Goal: Information Seeking & Learning: Learn about a topic

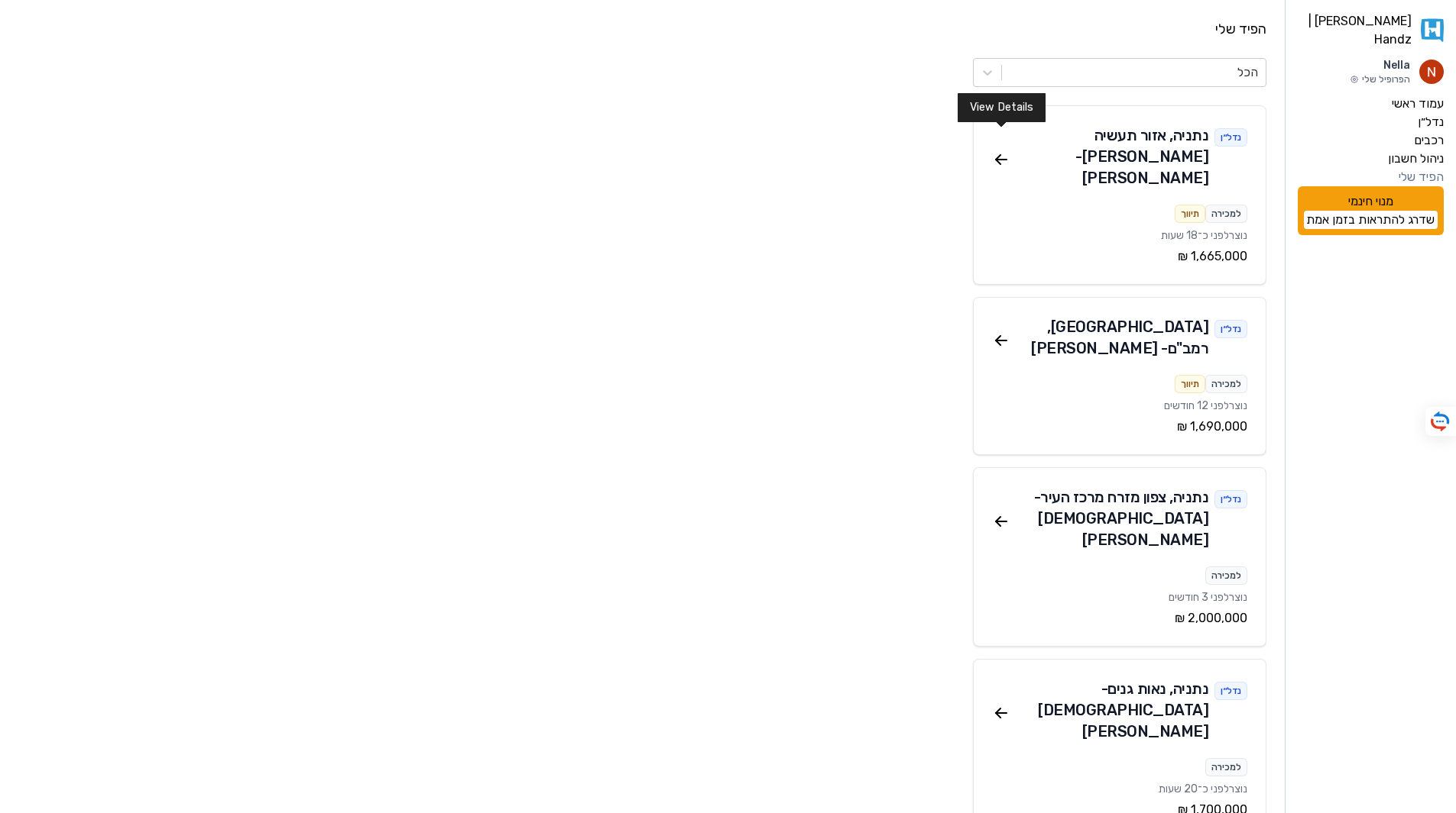
click at [997, 160] on icon at bounding box center [1001, 160] width 11 height 0
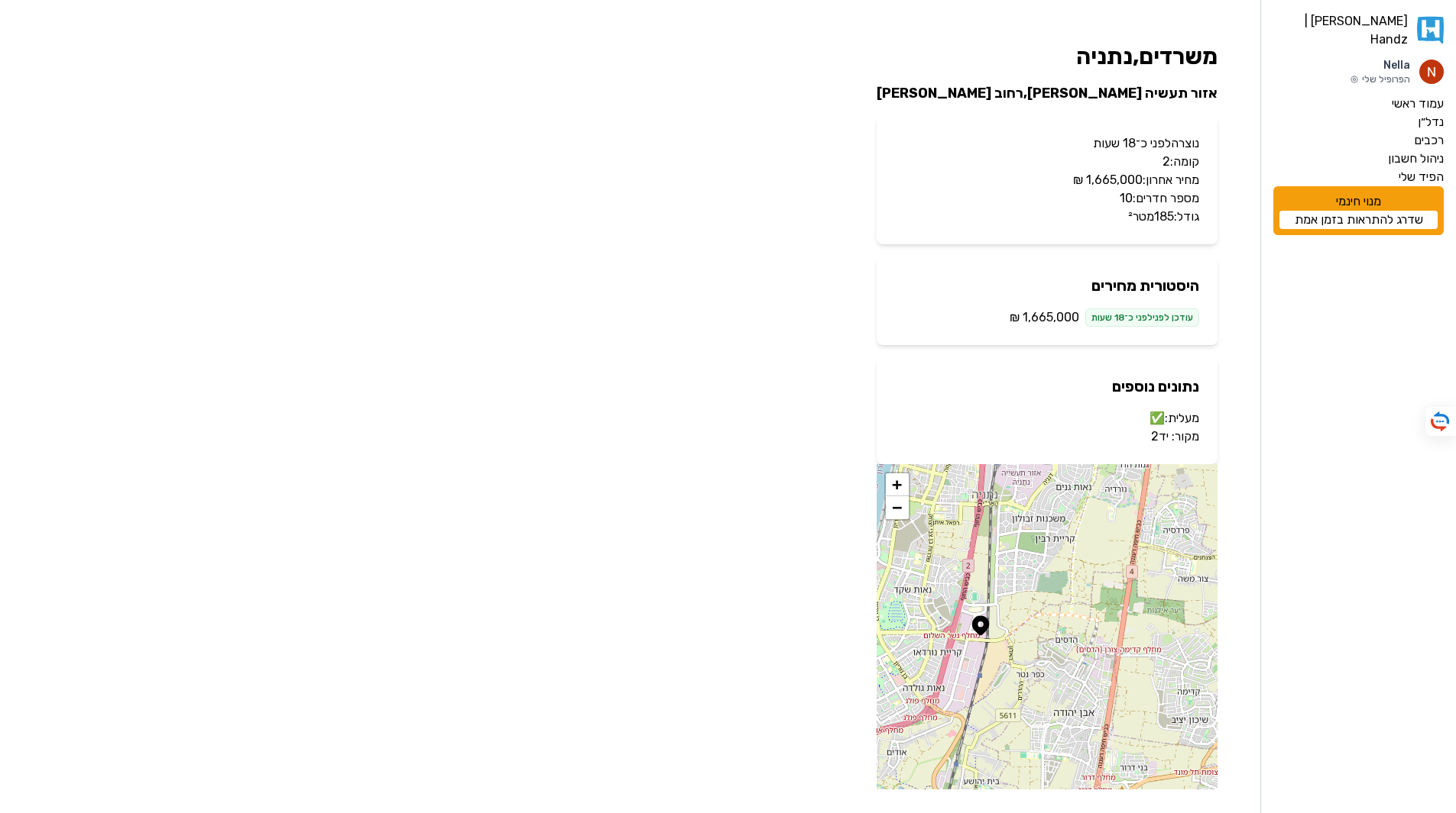
click at [872, 340] on div "האנדז | Handz Nella הפרופיל שלי עמוד ראשי נדל״ן רכבים ניהול חשבון הפיד שלי מנוי…" at bounding box center [728, 416] width 1456 height 832
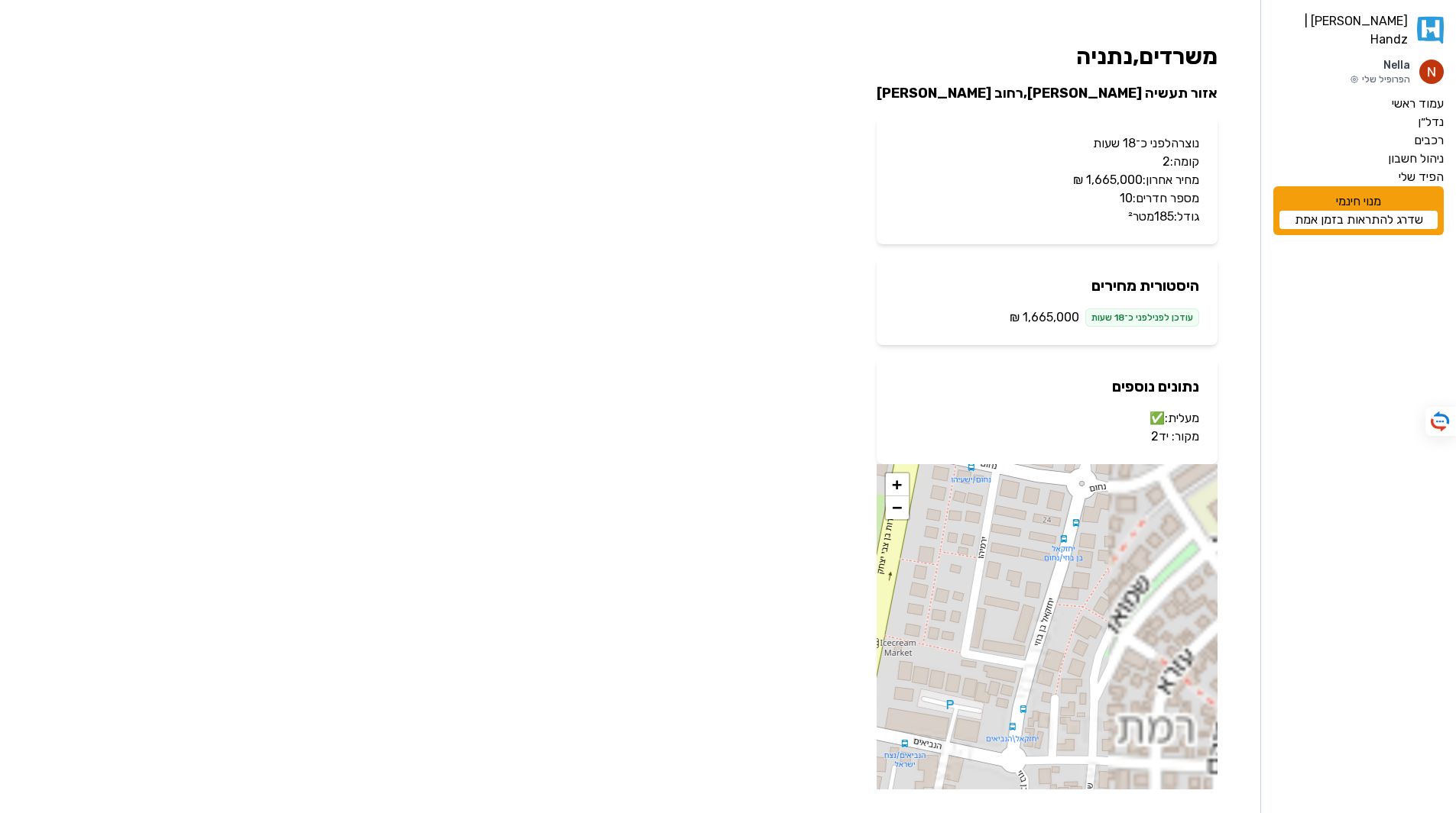
drag, startPoint x: 1075, startPoint y: 624, endPoint x: 847, endPoint y: 430, distance: 299.4
click at [847, 430] on div "האנדז | Handz Nella הפרופיל שלי עמוד ראשי נדל״ן רכבים ניהול חשבון הפיד שלי מנוי…" at bounding box center [728, 416] width 1456 height 832
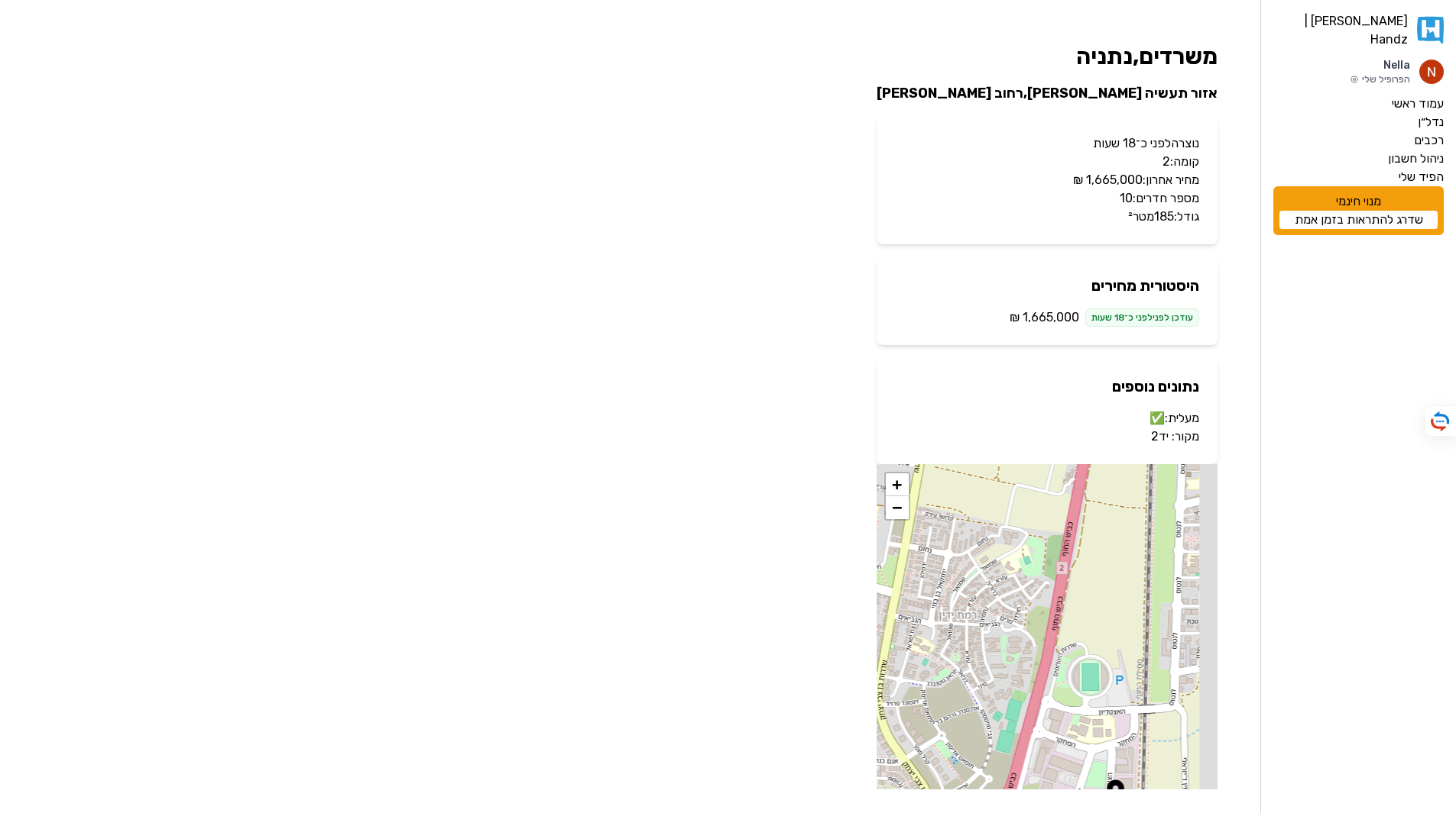
click at [1161, 440] on link "יד2" at bounding box center [1160, 437] width 18 height 14
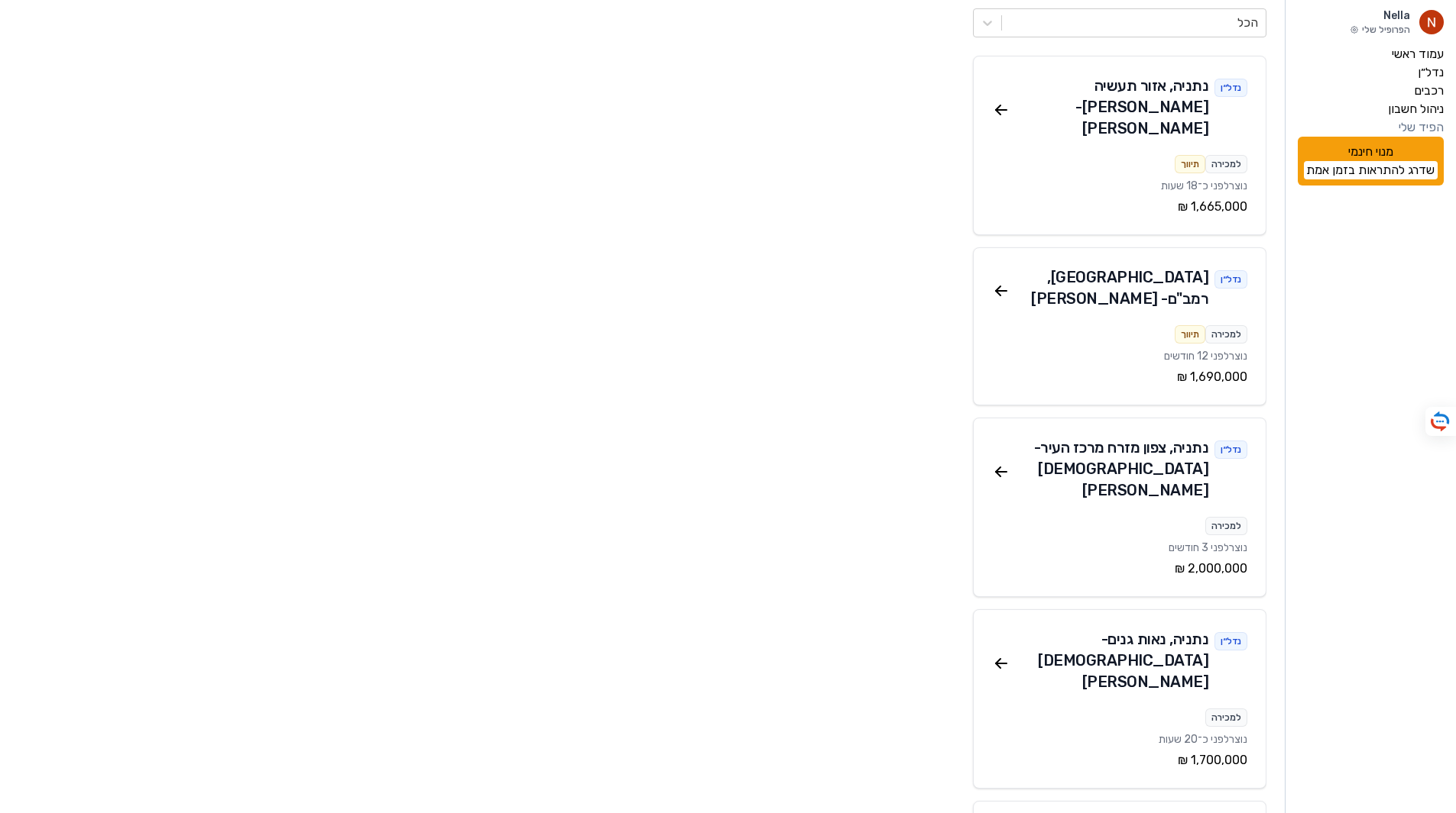
scroll to position [76, 0]
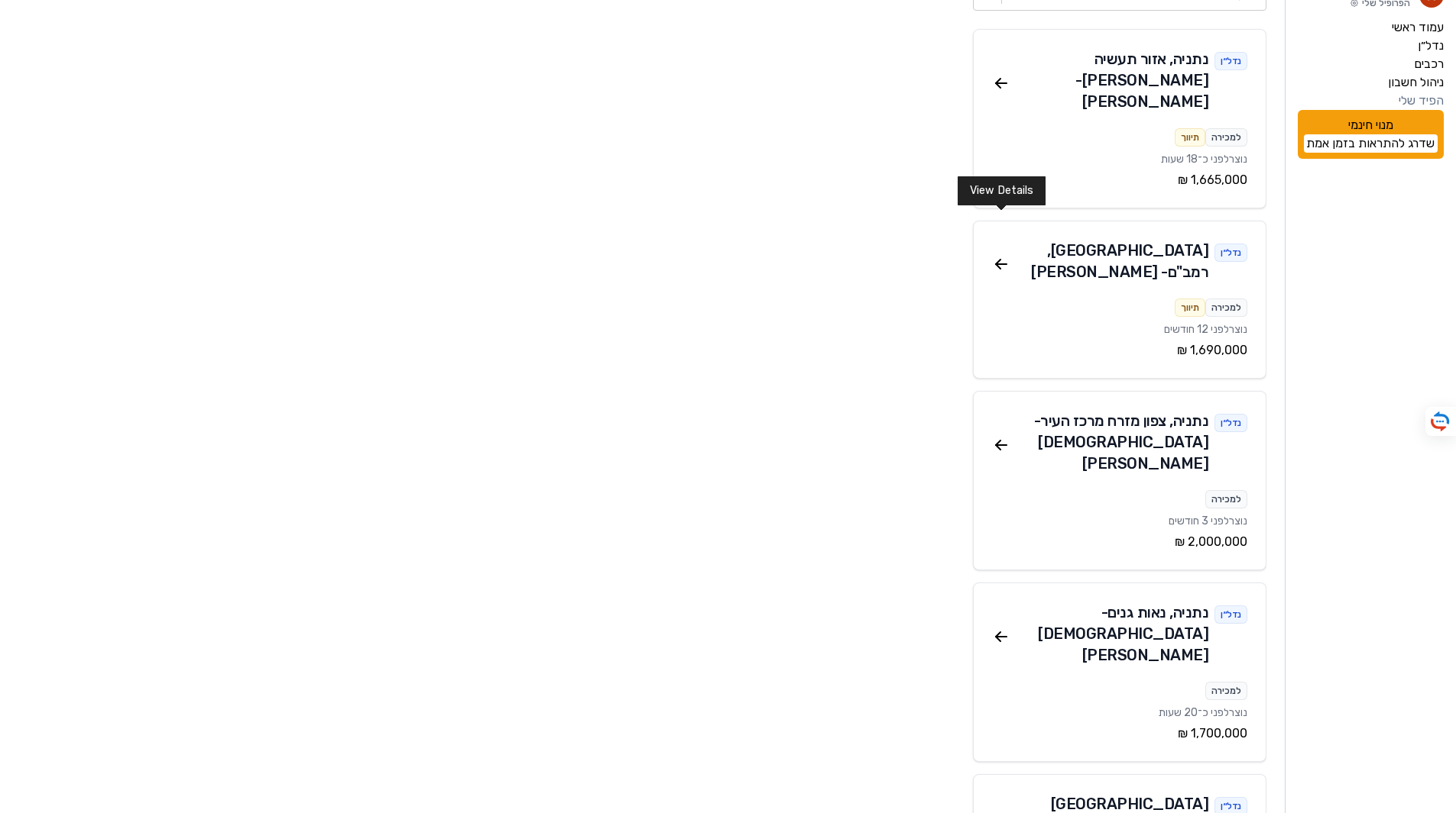
click at [1003, 264] on icon at bounding box center [1001, 264] width 11 height 0
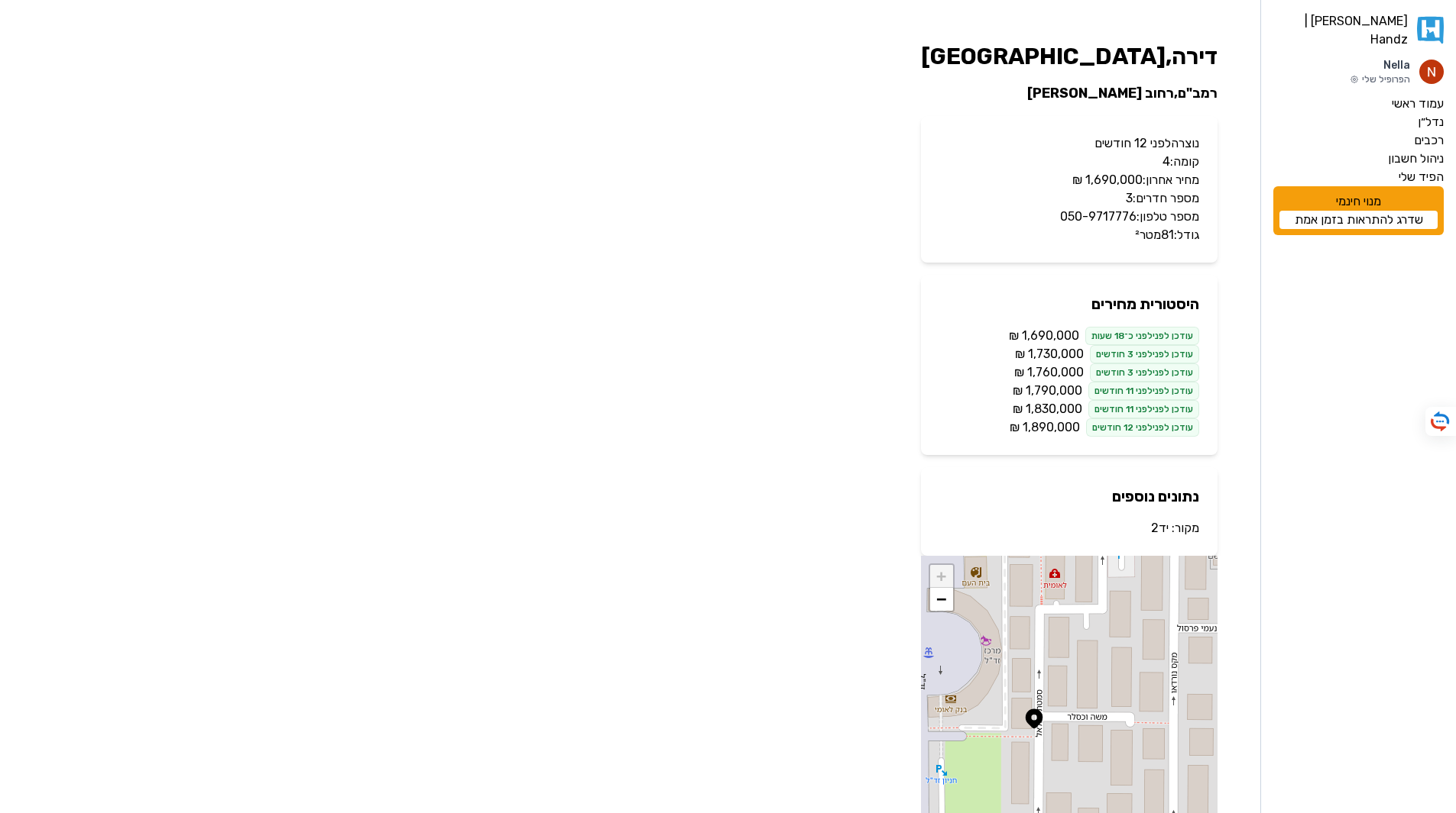
scroll to position [76, 0]
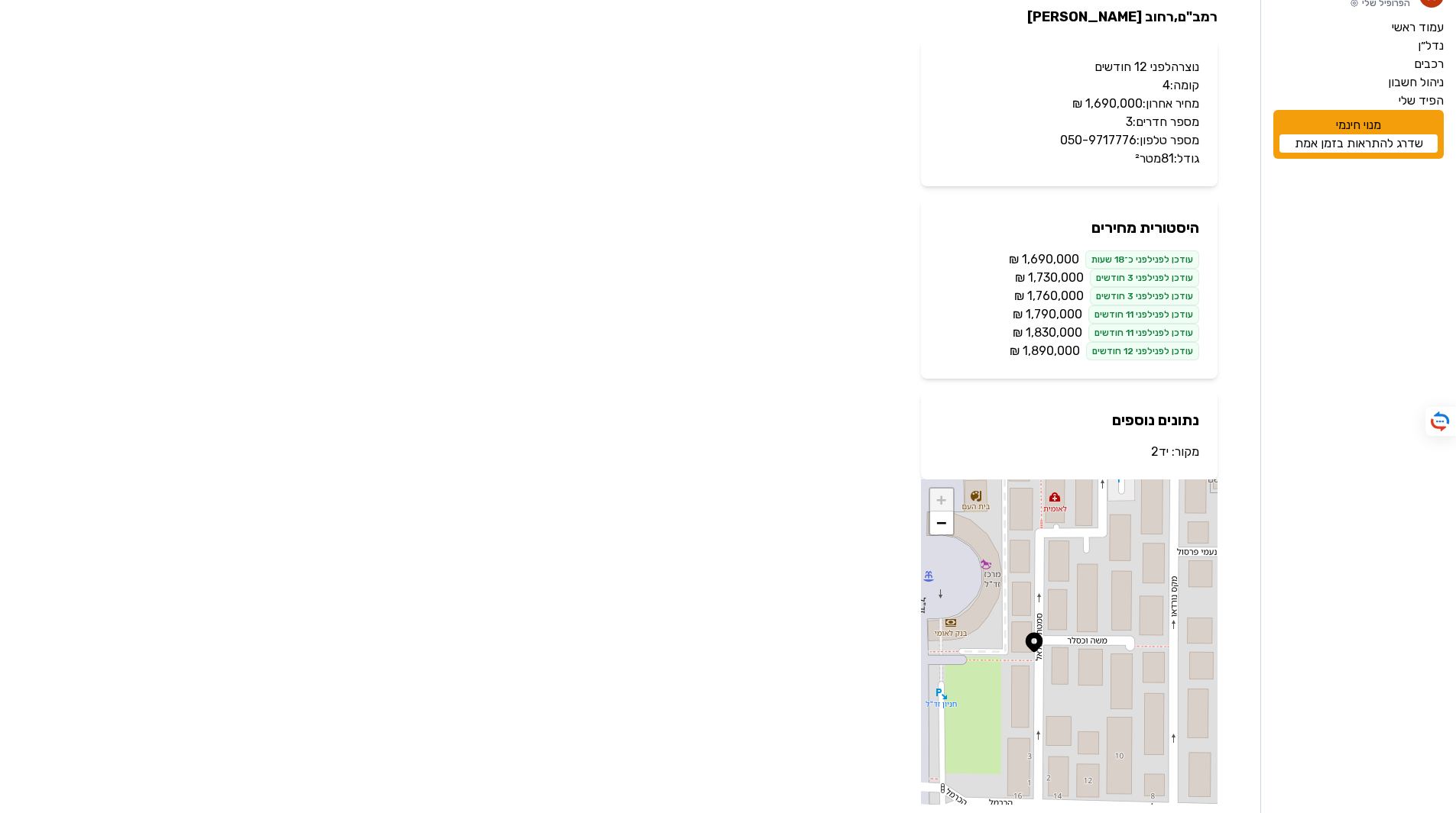
click at [1154, 452] on link "יד2" at bounding box center [1160, 452] width 18 height 14
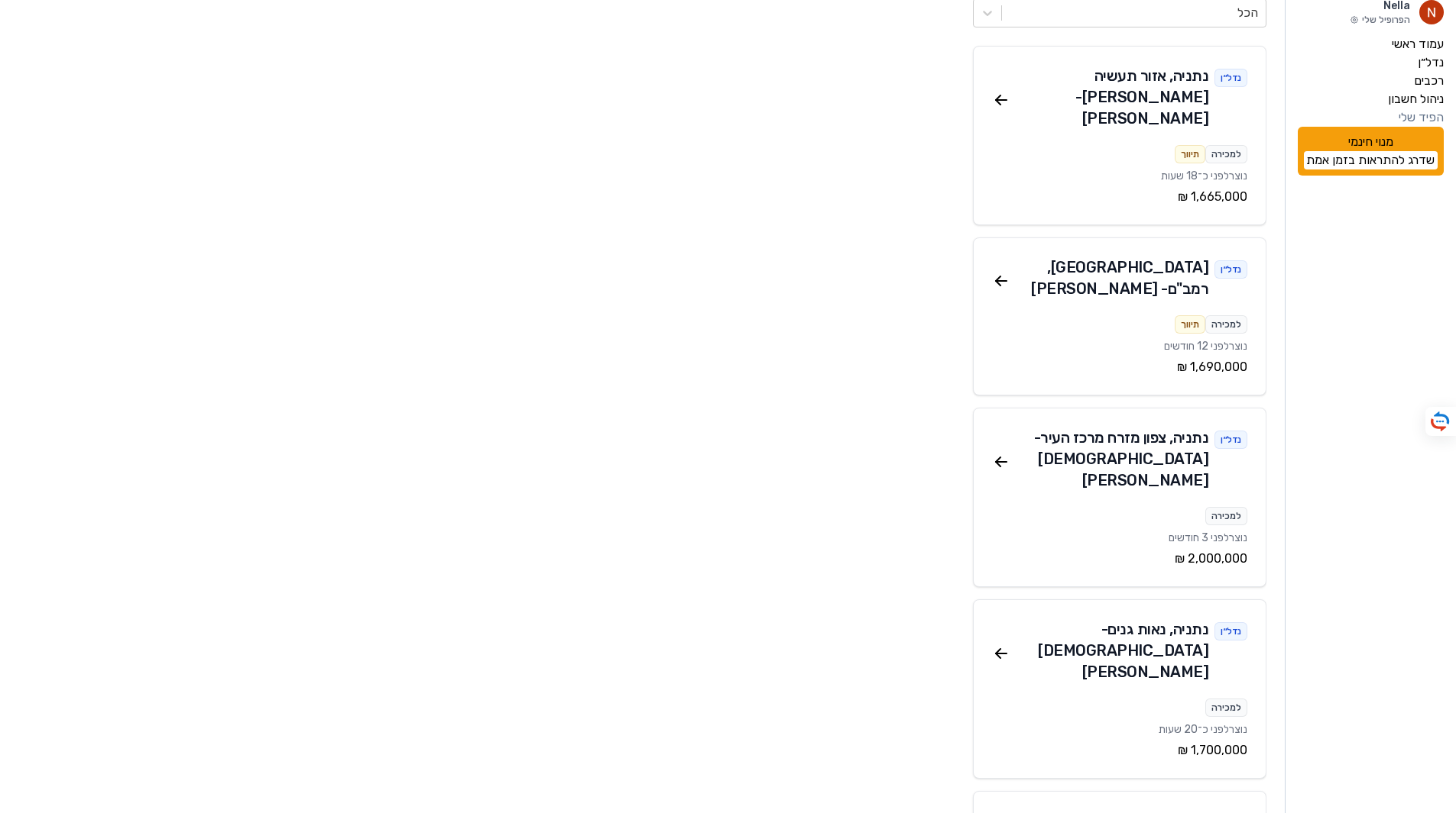
scroll to position [153, 0]
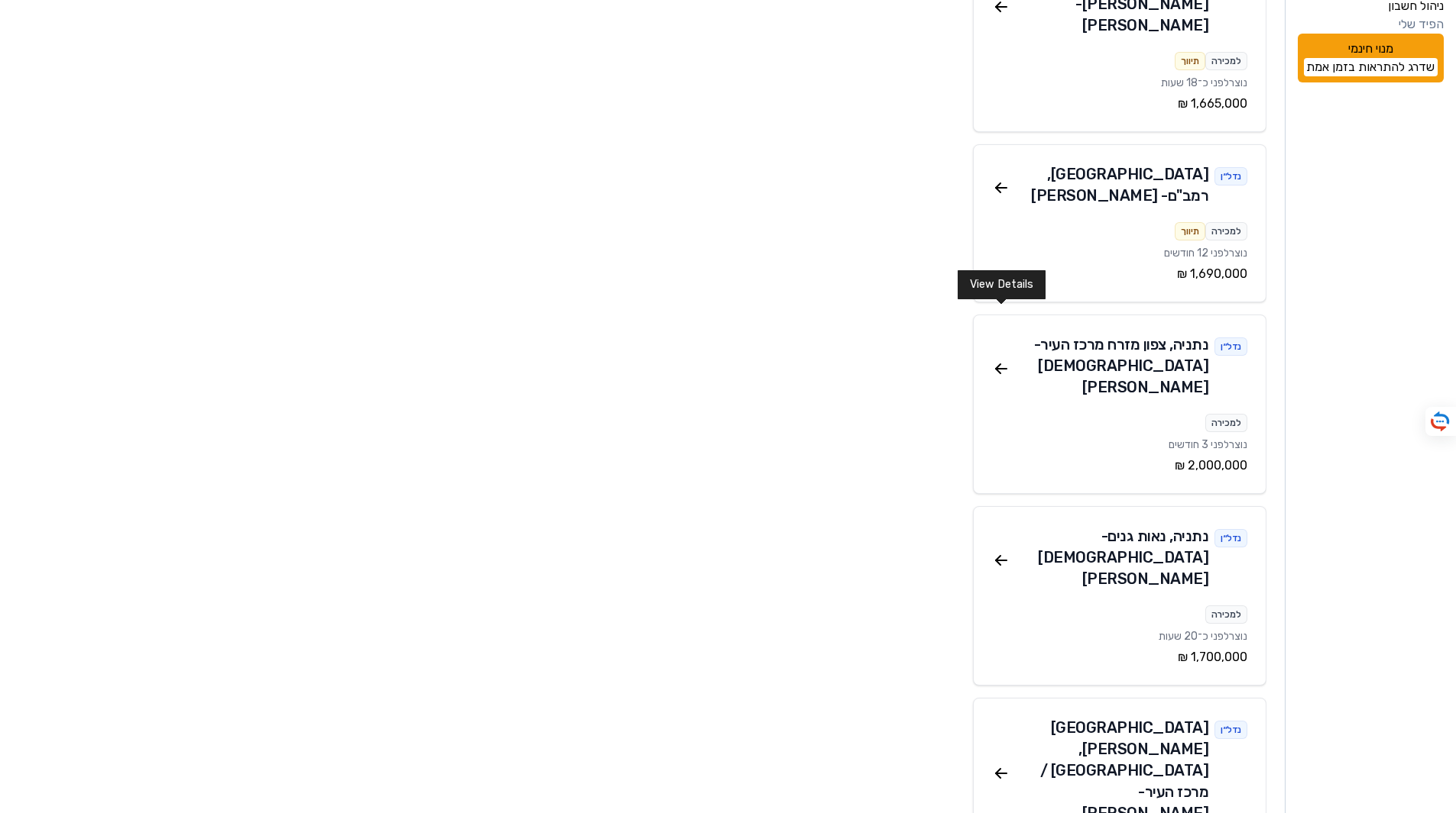
click at [1004, 360] on icon at bounding box center [1001, 369] width 19 height 19
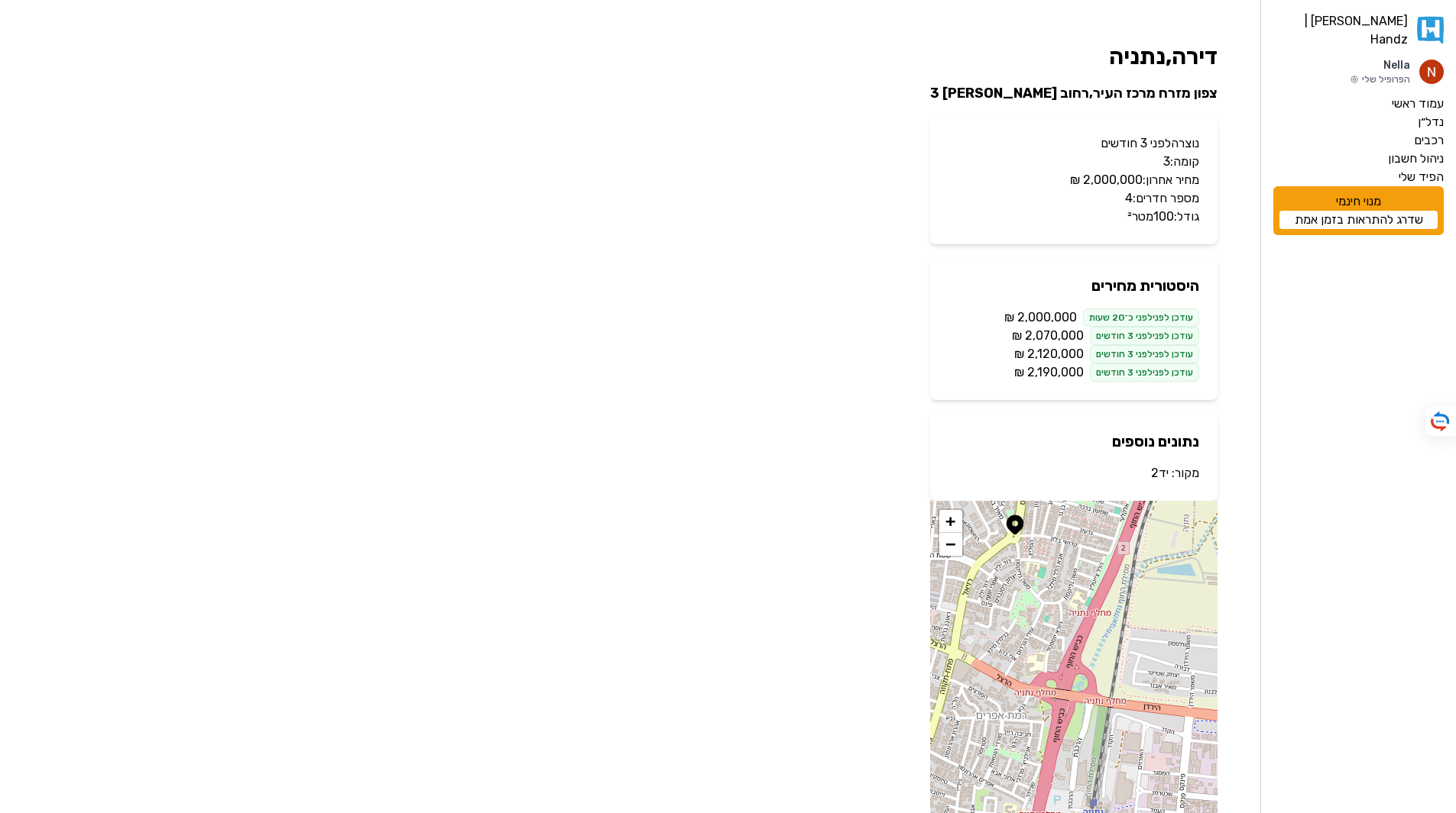
drag, startPoint x: 1061, startPoint y: 619, endPoint x: 1071, endPoint y: 486, distance: 133.4
click at [1071, 486] on div "דירה , נתניה צפון מזרח מרכז העיר , רחוב הרב ריינס 3 נוצרה לפני 3 חודשים קומה: 3…" at bounding box center [1073, 435] width 312 height 808
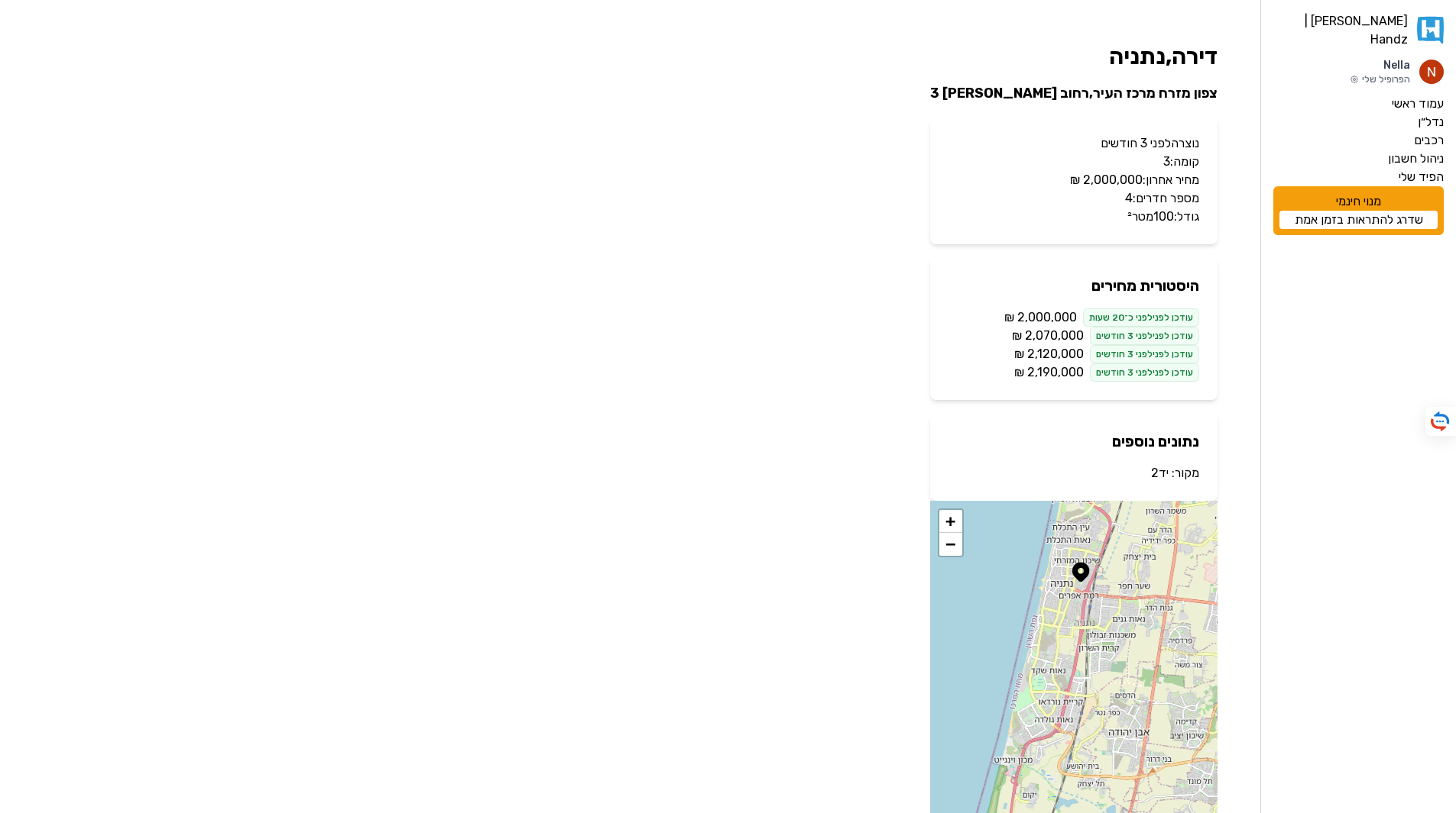
drag, startPoint x: 1103, startPoint y: 634, endPoint x: 1120, endPoint y: 622, distance: 20.8
click at [1120, 622] on div "+ −" at bounding box center [1073, 664] width 287 height 325
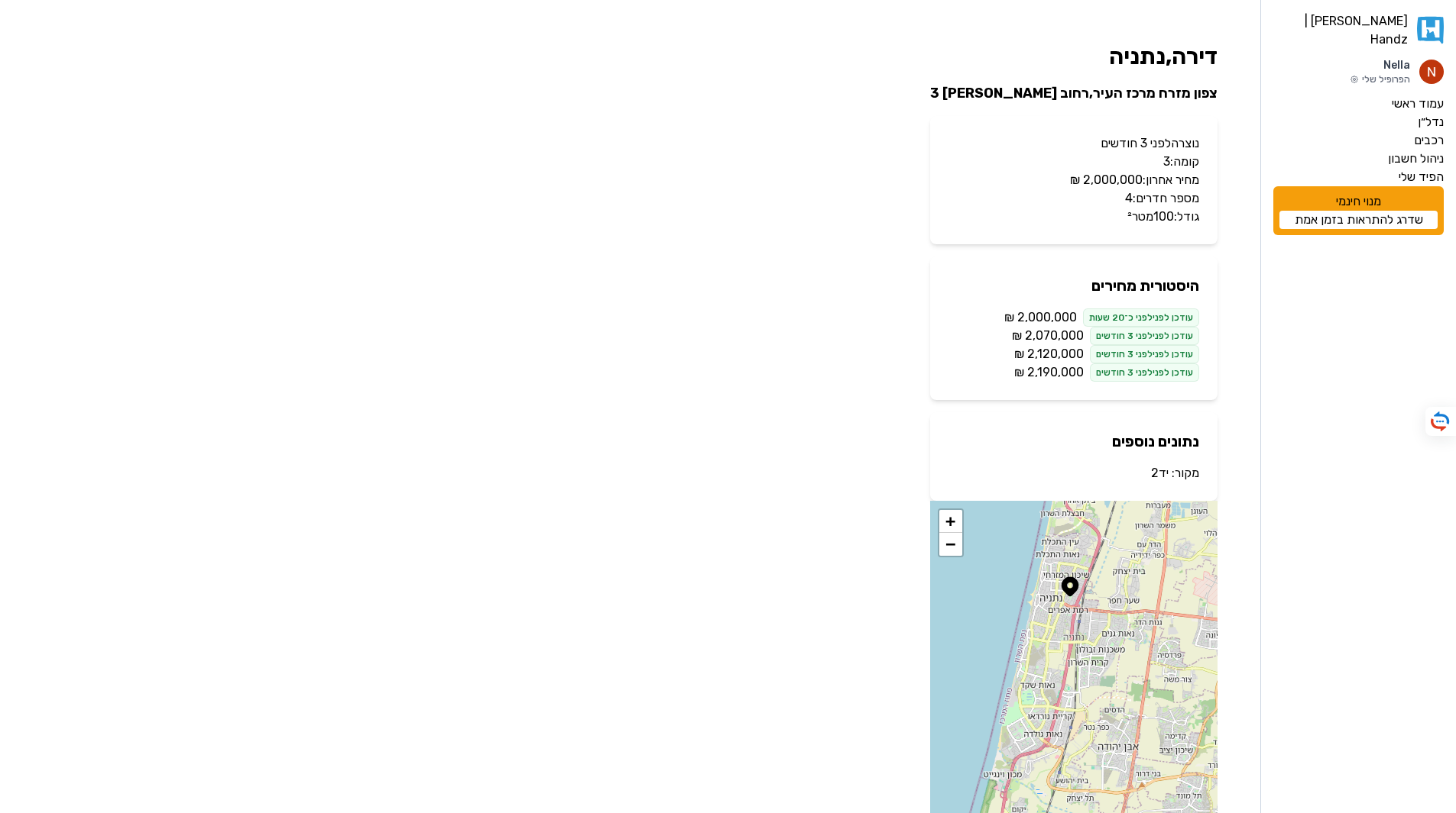
click at [1160, 475] on link "יד2" at bounding box center [1160, 473] width 18 height 14
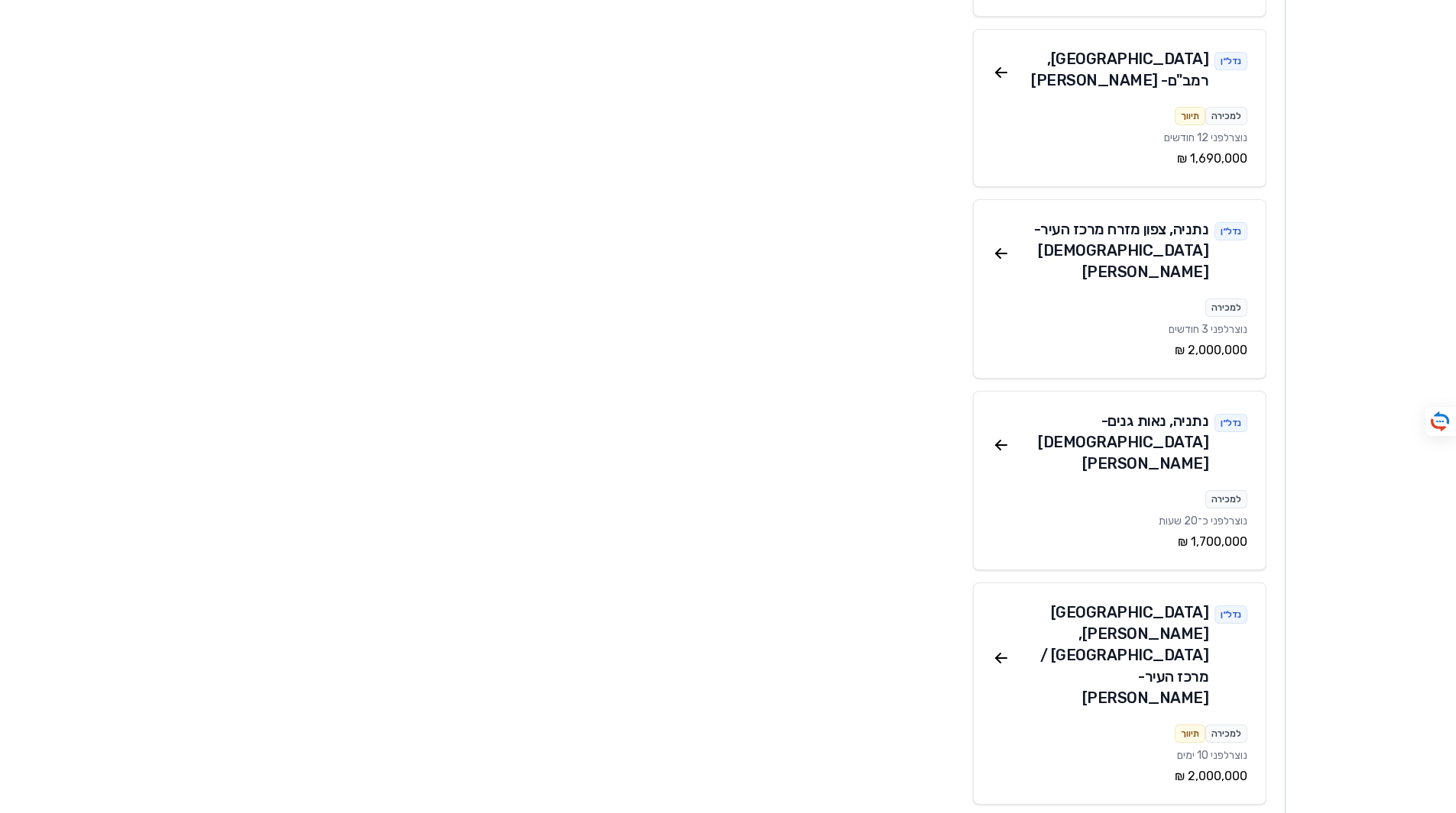
scroll to position [306, 0]
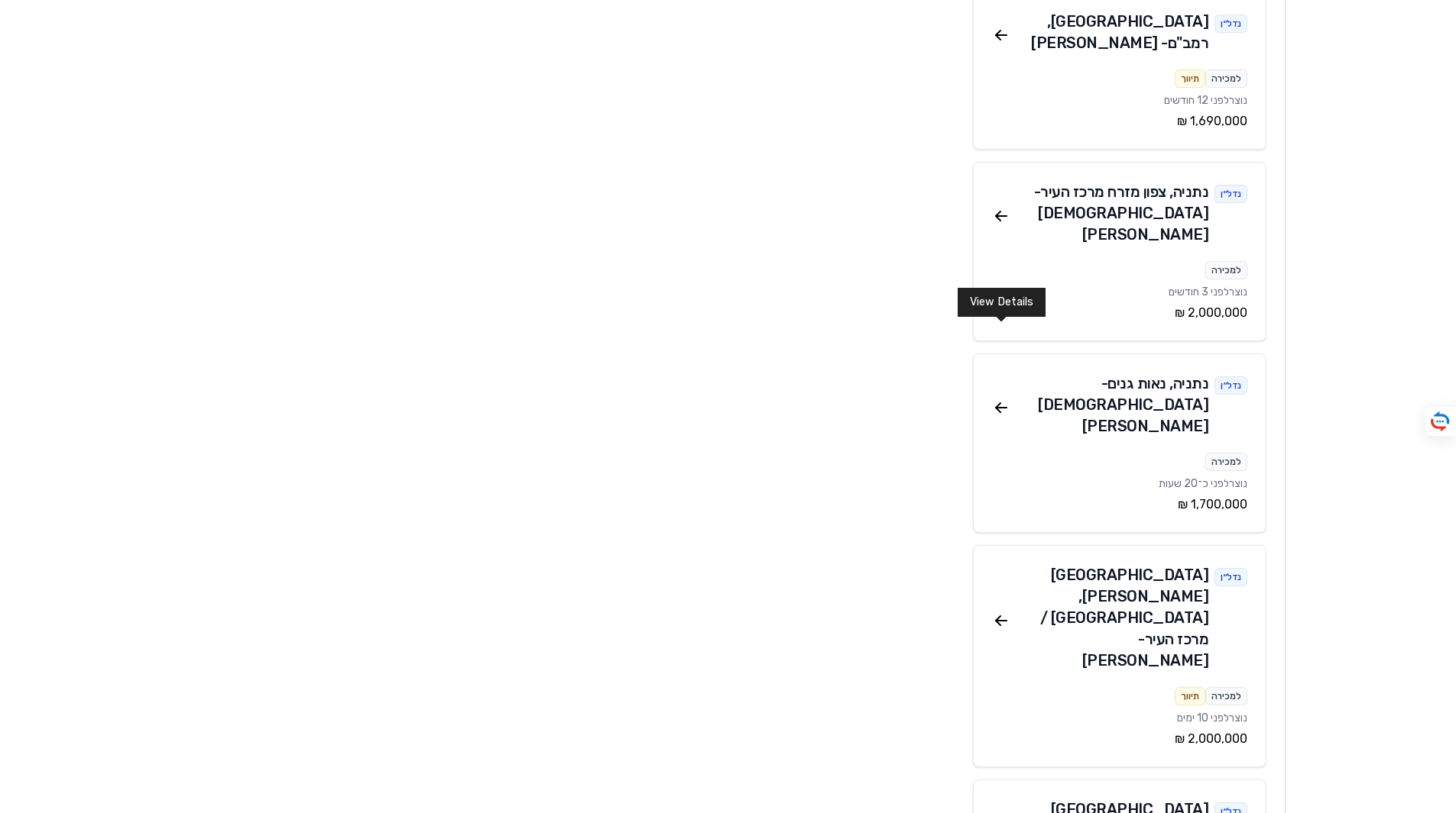
click at [999, 408] on icon at bounding box center [1001, 408] width 11 height 0
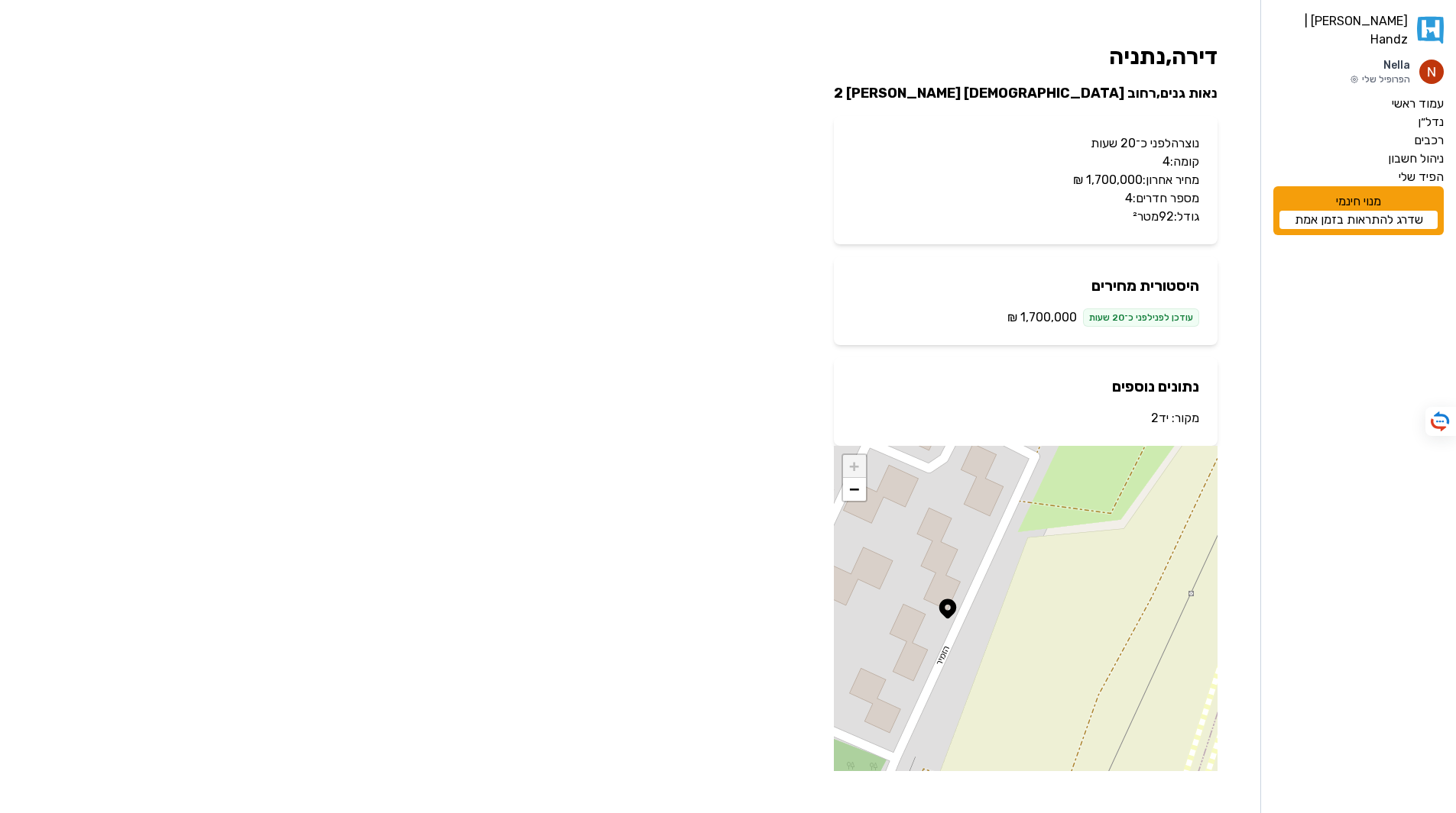
scroll to position [1, 0]
click at [1157, 414] on link "יד2" at bounding box center [1160, 417] width 18 height 14
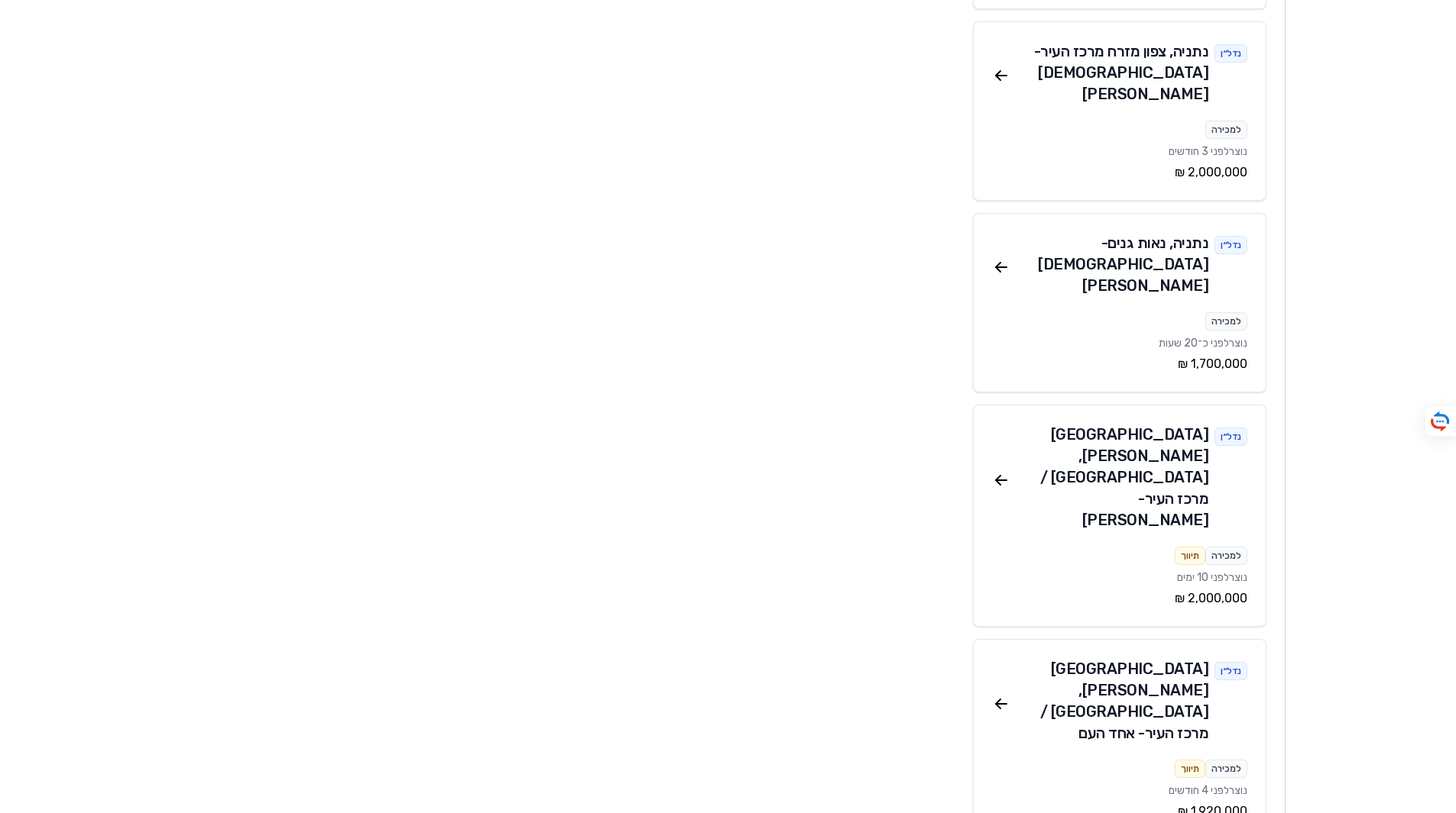
scroll to position [459, 0]
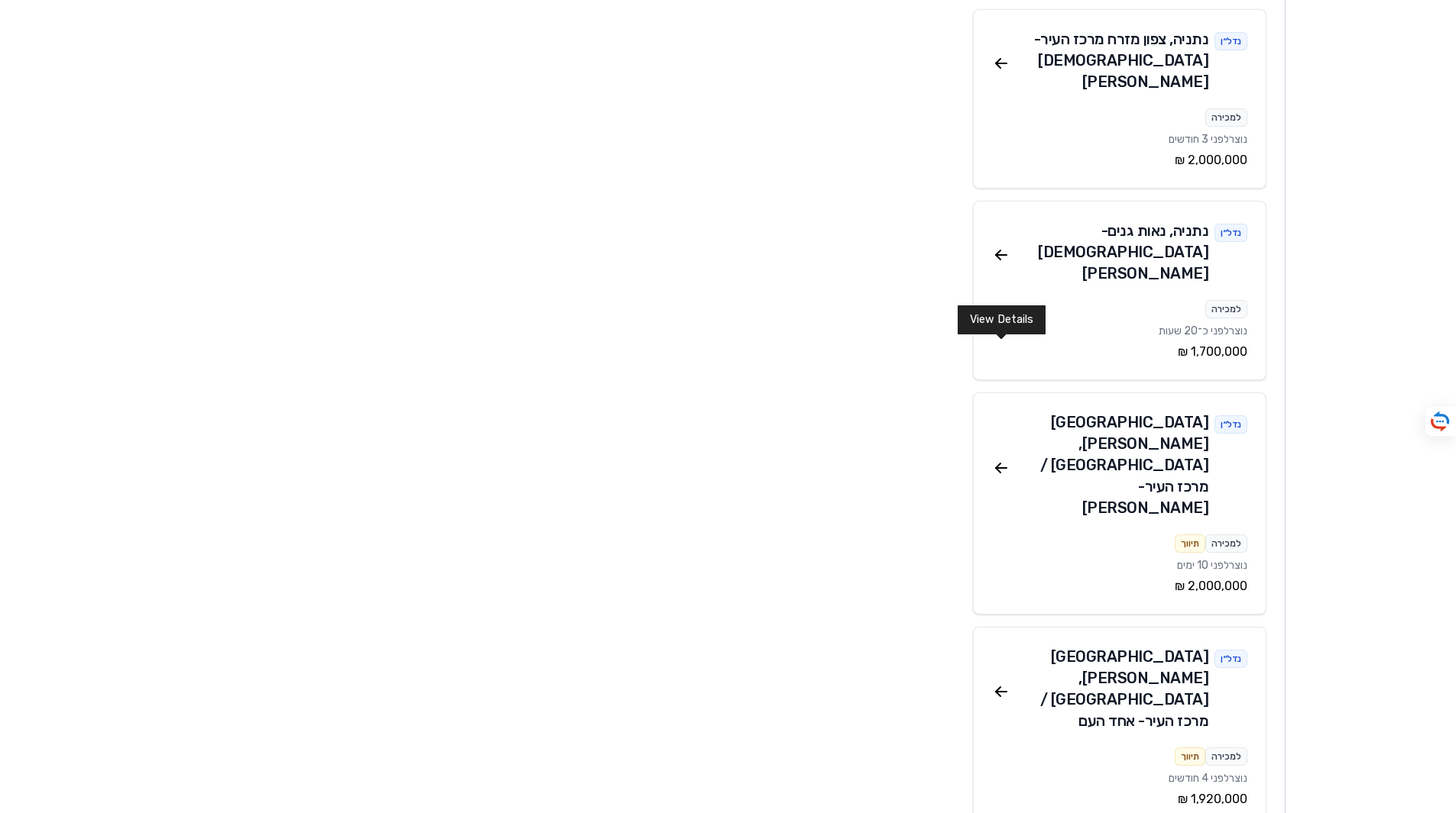
click at [1002, 459] on icon at bounding box center [1001, 467] width 19 height 19
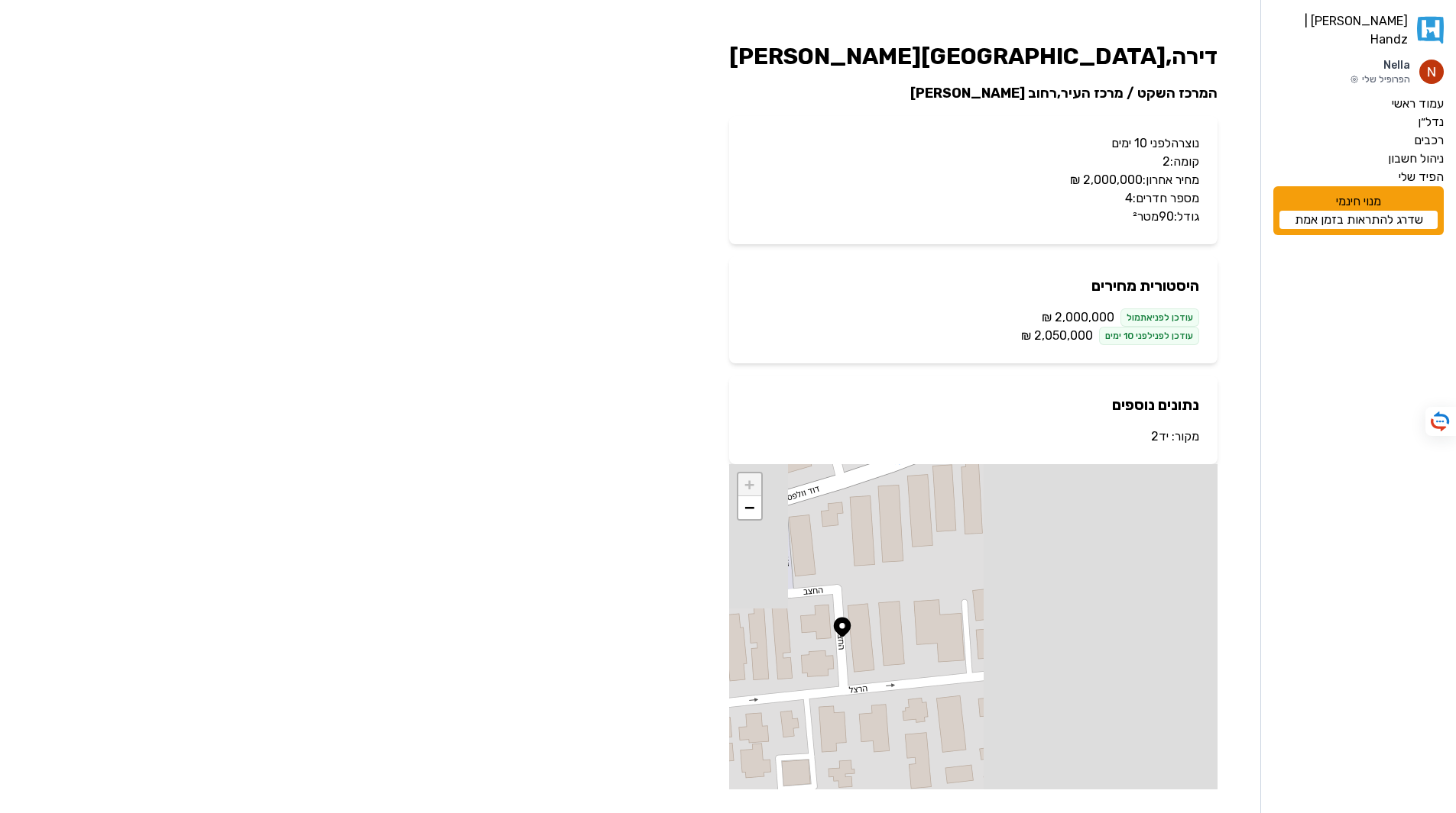
scroll to position [19, 0]
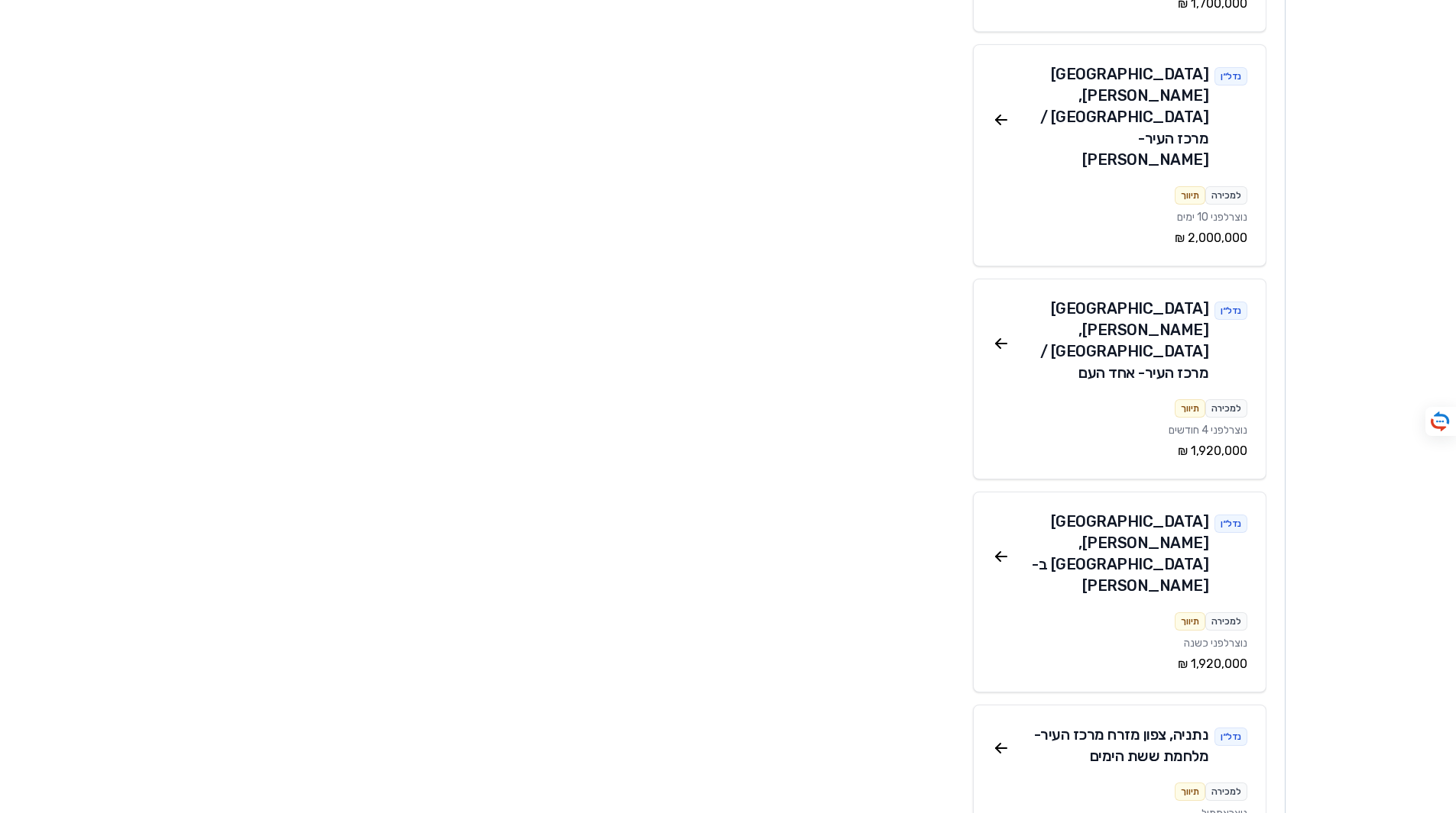
scroll to position [840, 0]
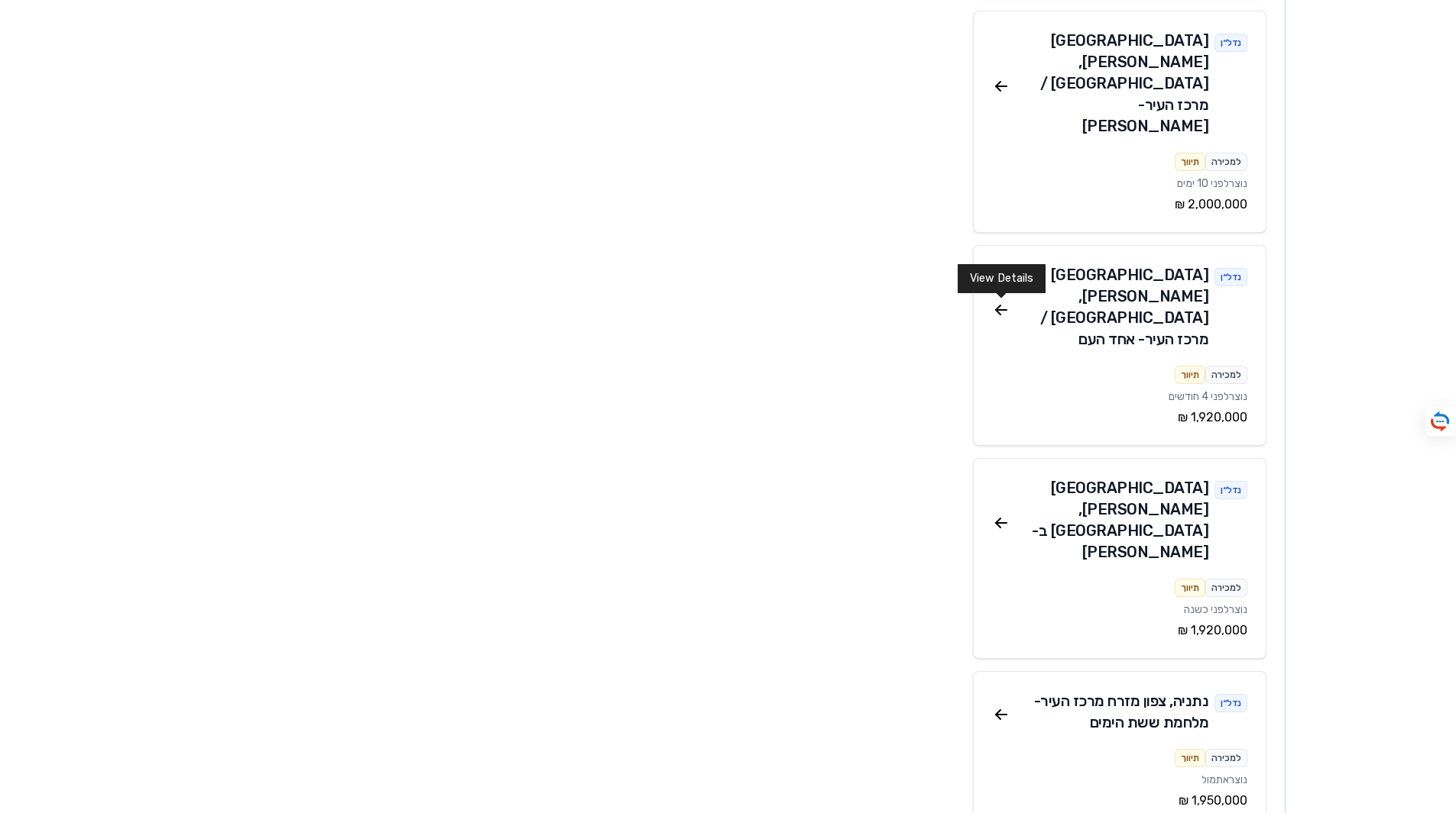
click at [995, 514] on icon at bounding box center [1001, 523] width 19 height 19
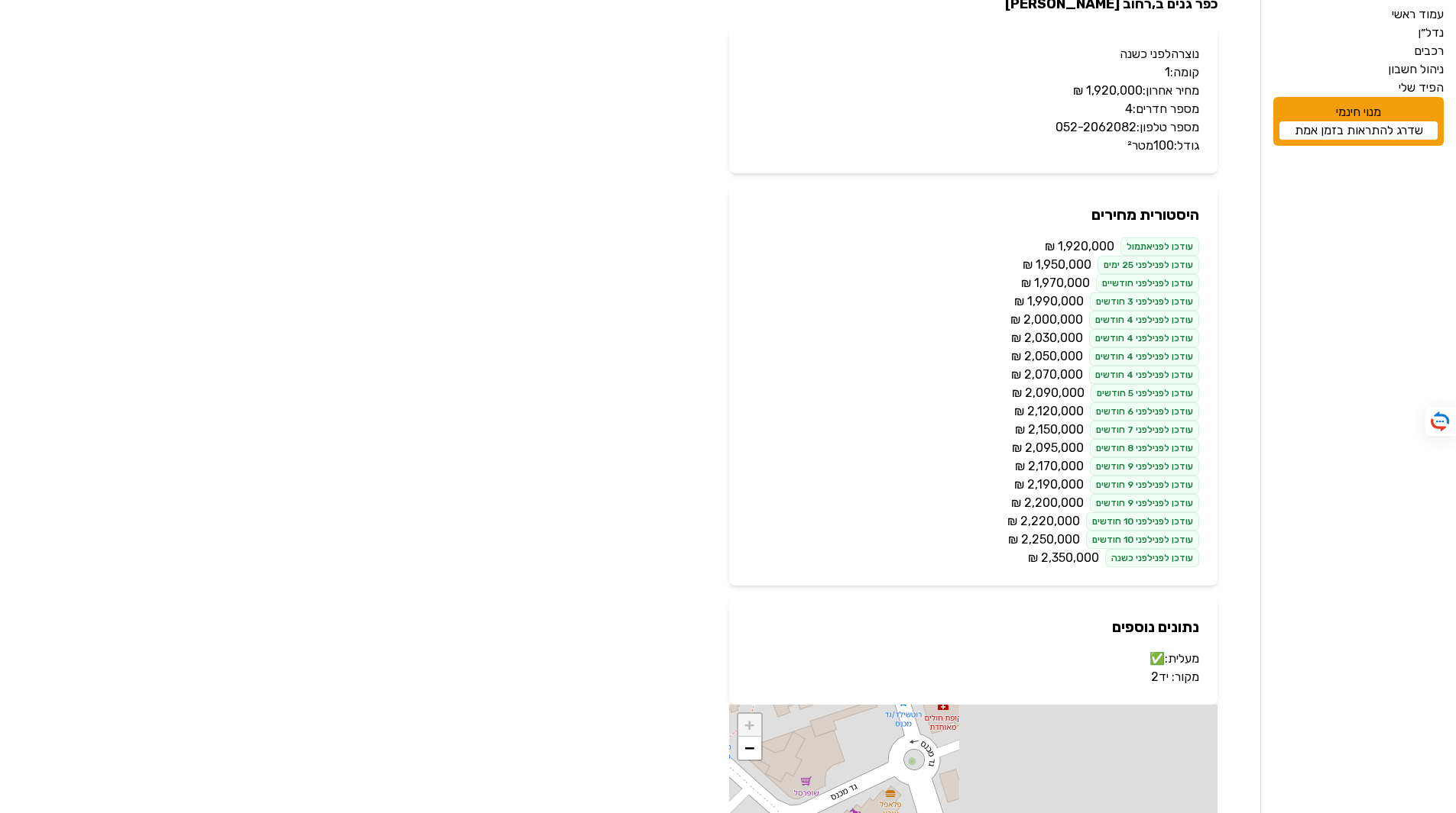
scroll to position [306, 0]
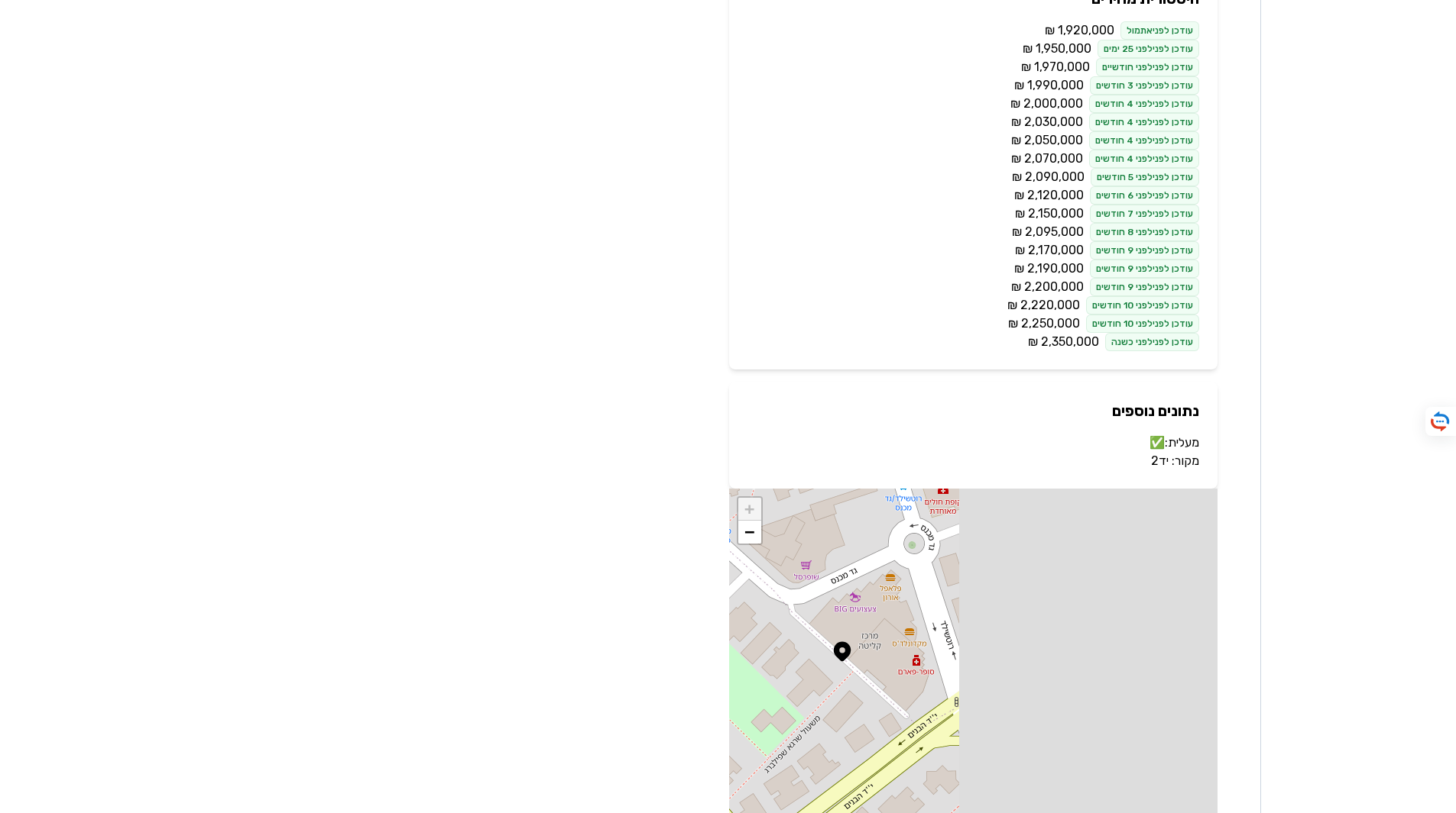
click at [1156, 459] on link "יד2" at bounding box center [1160, 460] width 18 height 14
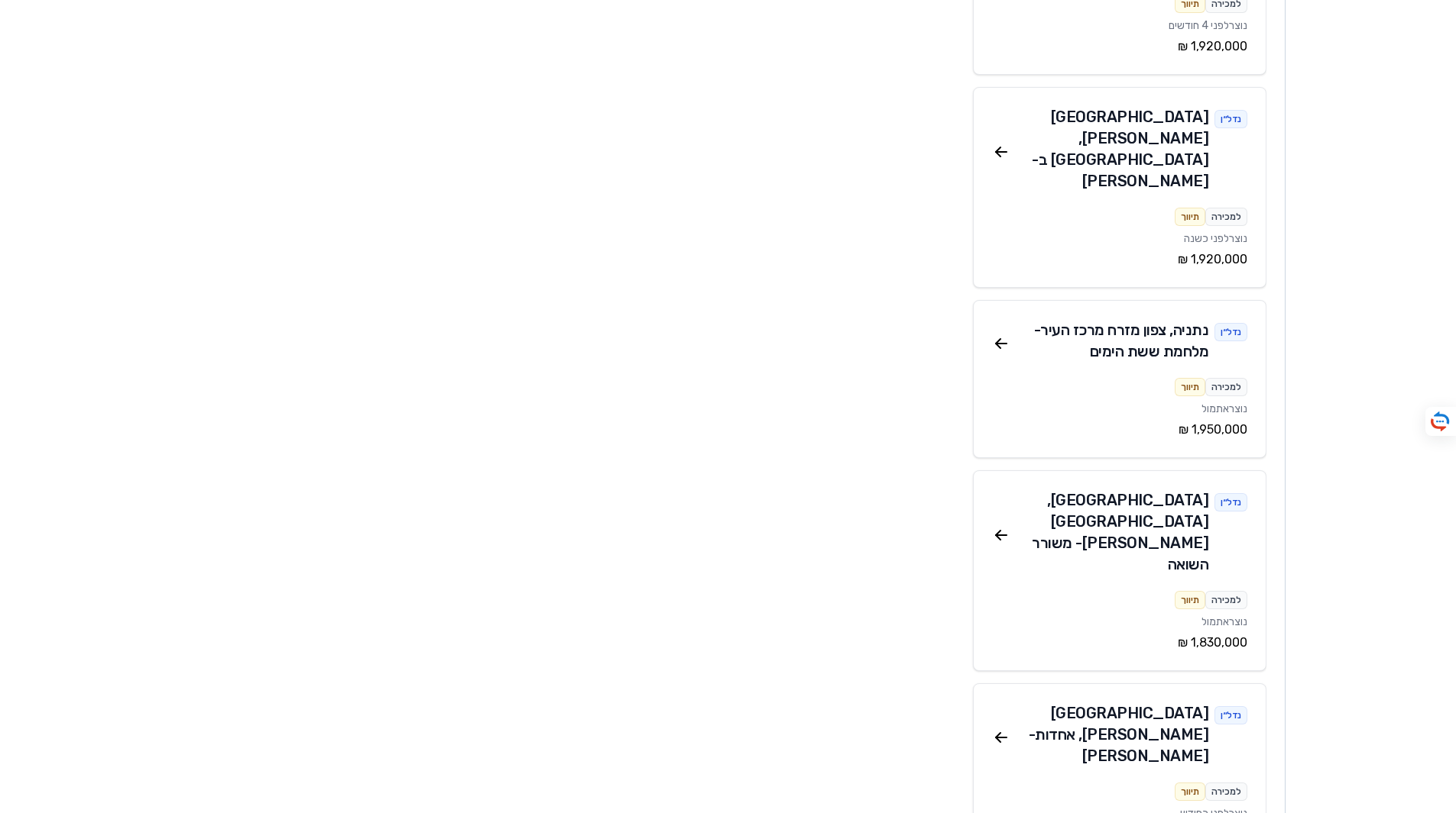
scroll to position [1298, 0]
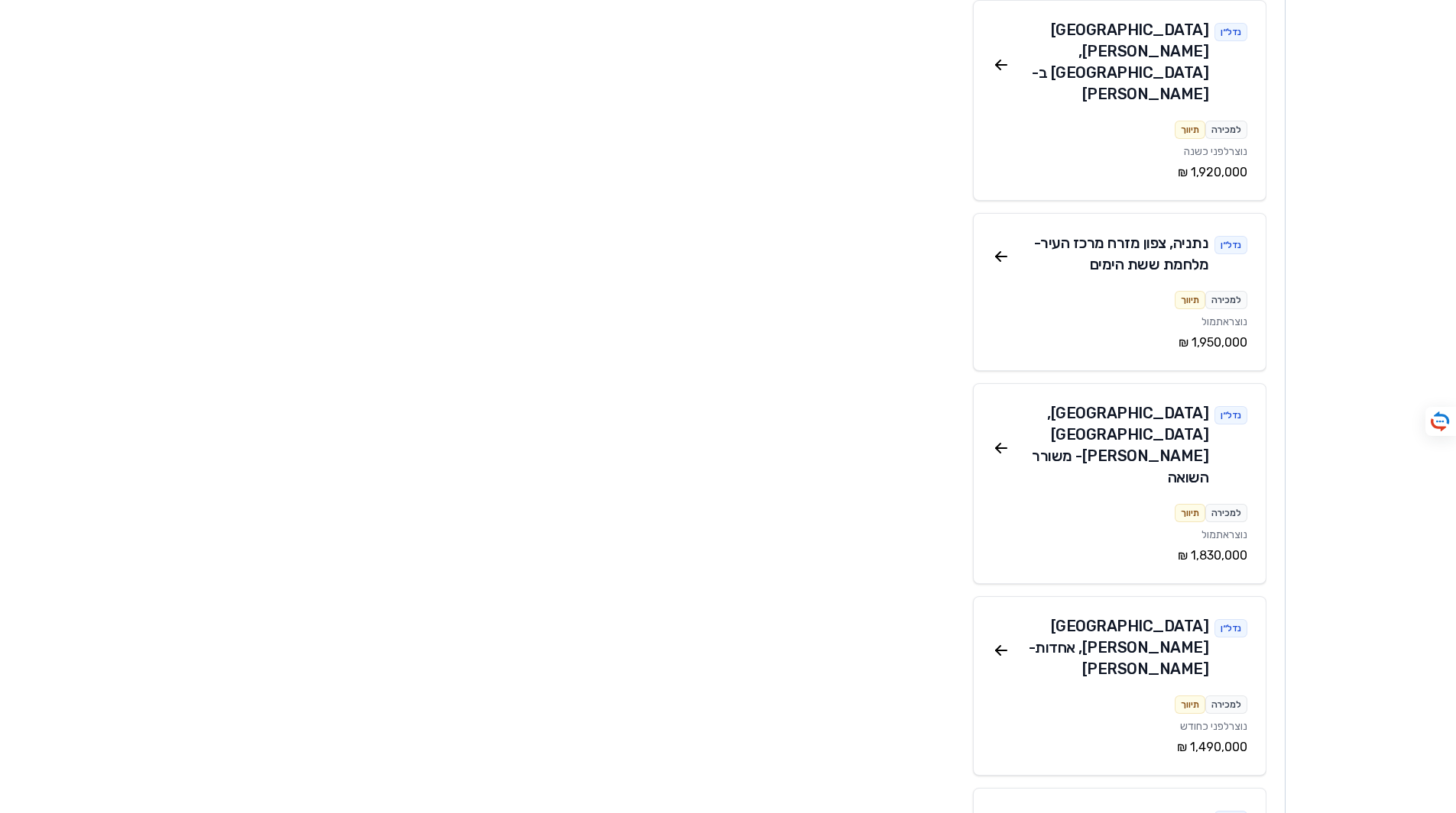
click at [1010, 616] on div "פתח תקווה , אחדות - אסף שמחוני" at bounding box center [1109, 648] width 199 height 65
click at [1002, 642] on icon at bounding box center [1001, 650] width 19 height 19
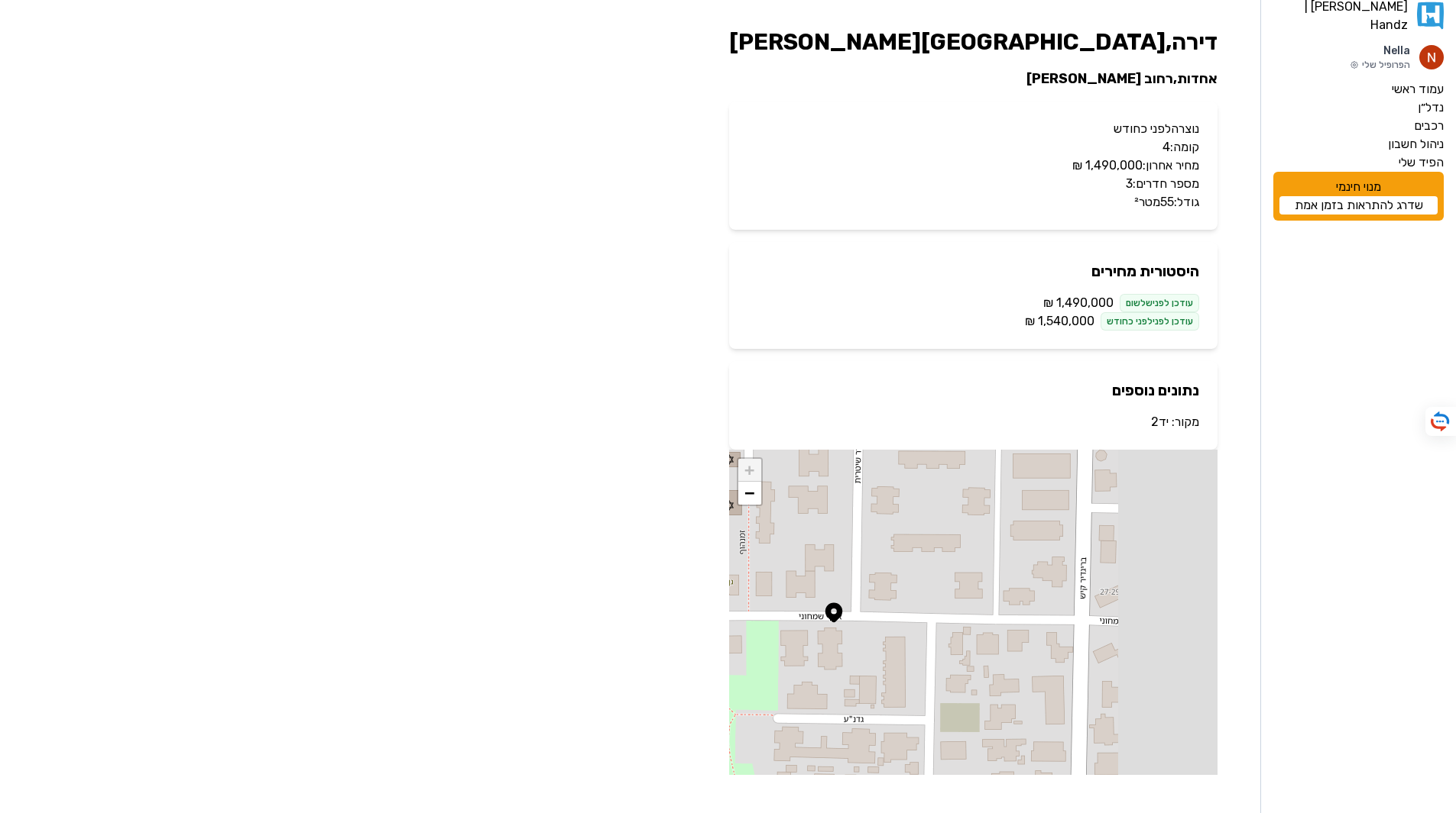
scroll to position [19, 0]
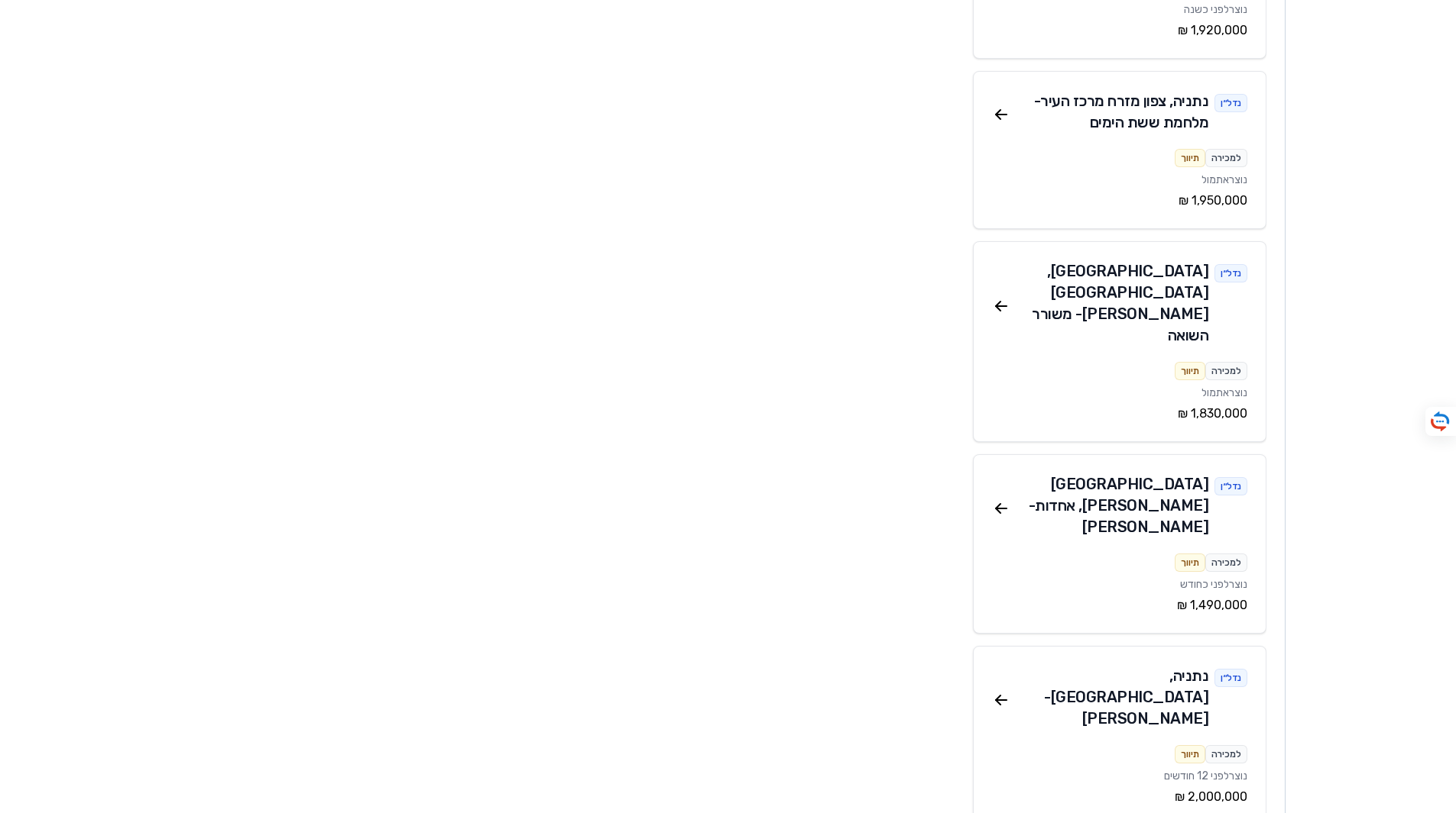
scroll to position [1451, 0]
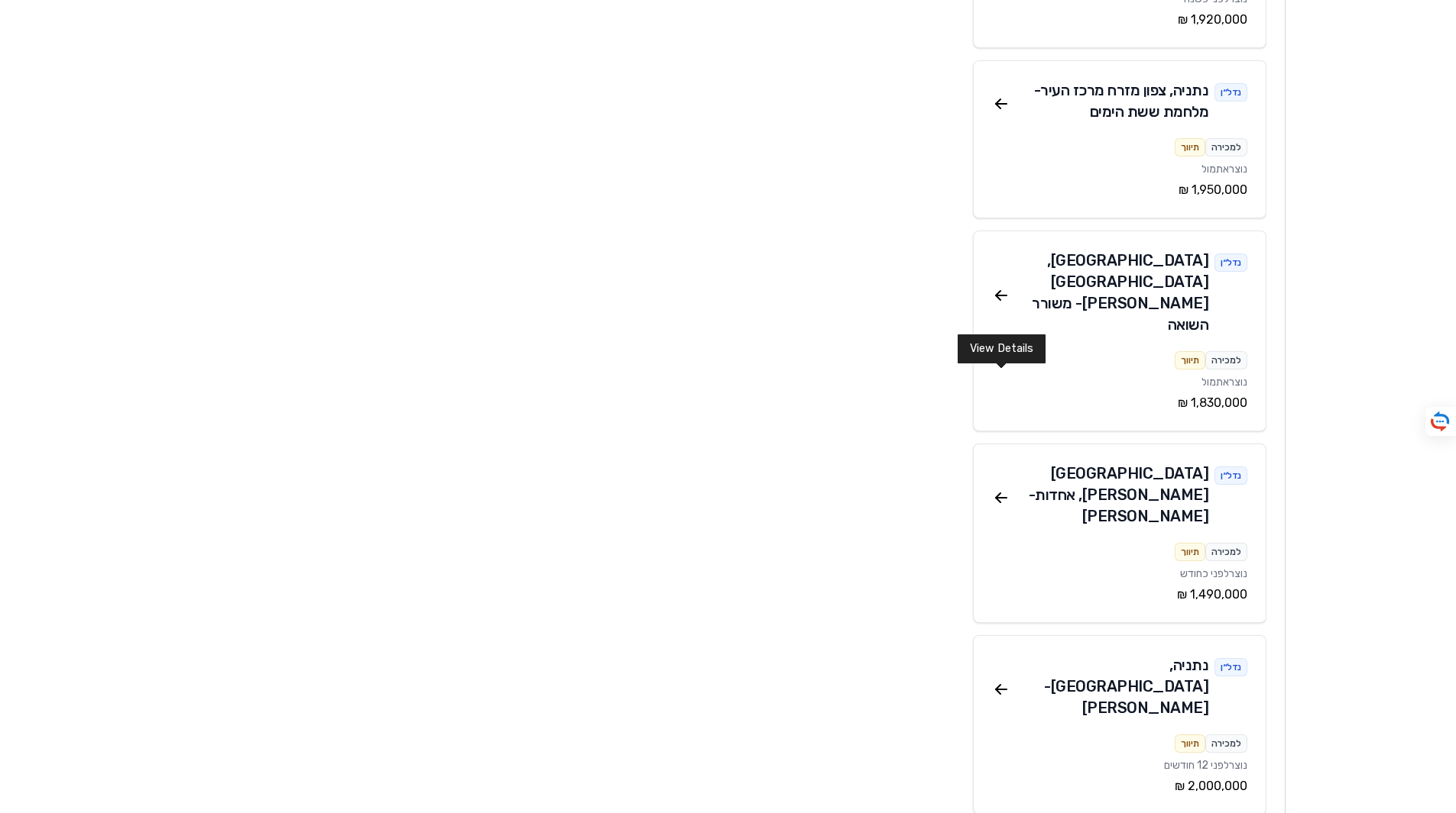
click at [996, 680] on icon at bounding box center [1001, 689] width 19 height 19
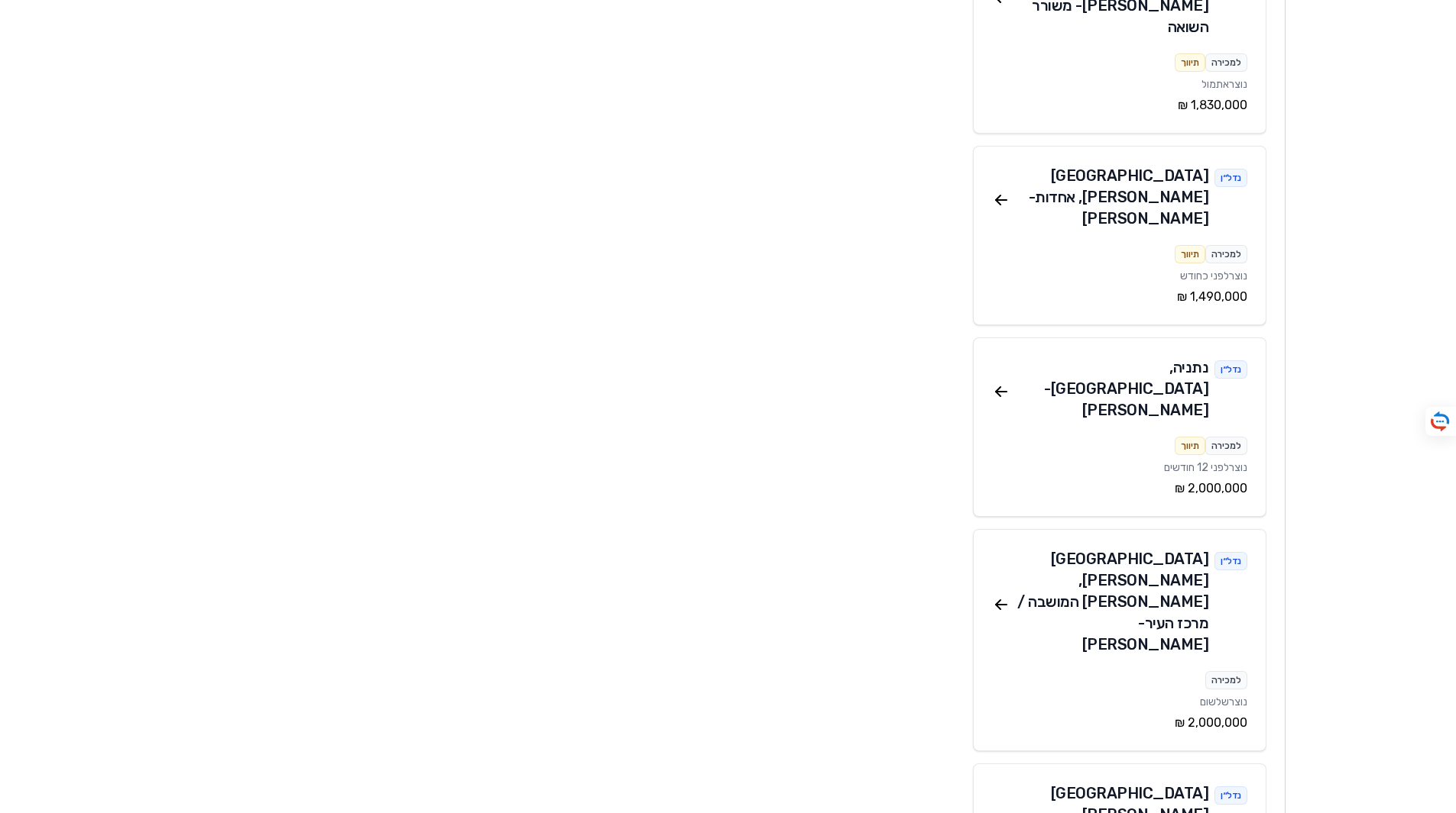
scroll to position [1757, 0]
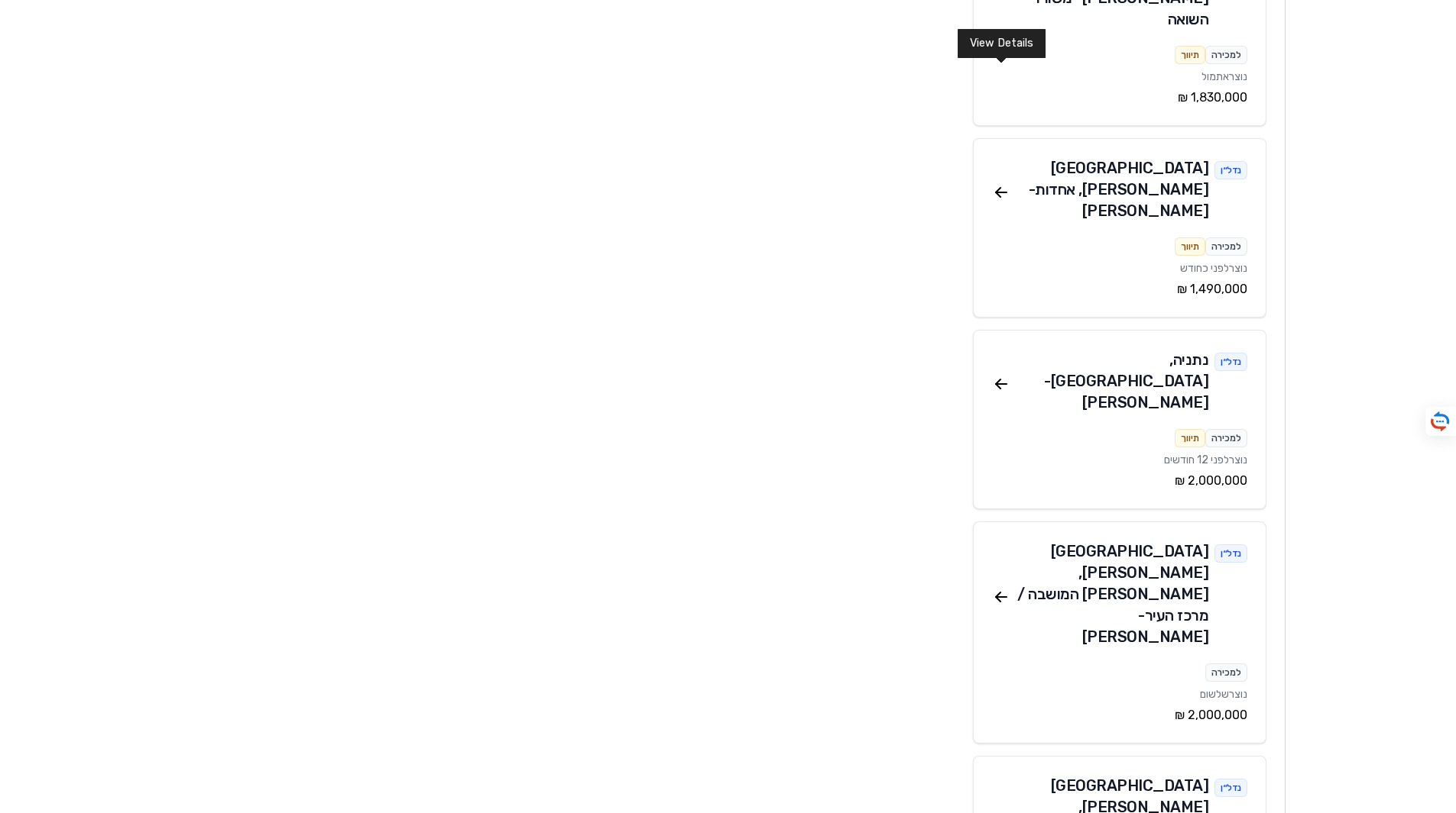
click at [1000, 375] on icon at bounding box center [1001, 384] width 19 height 19
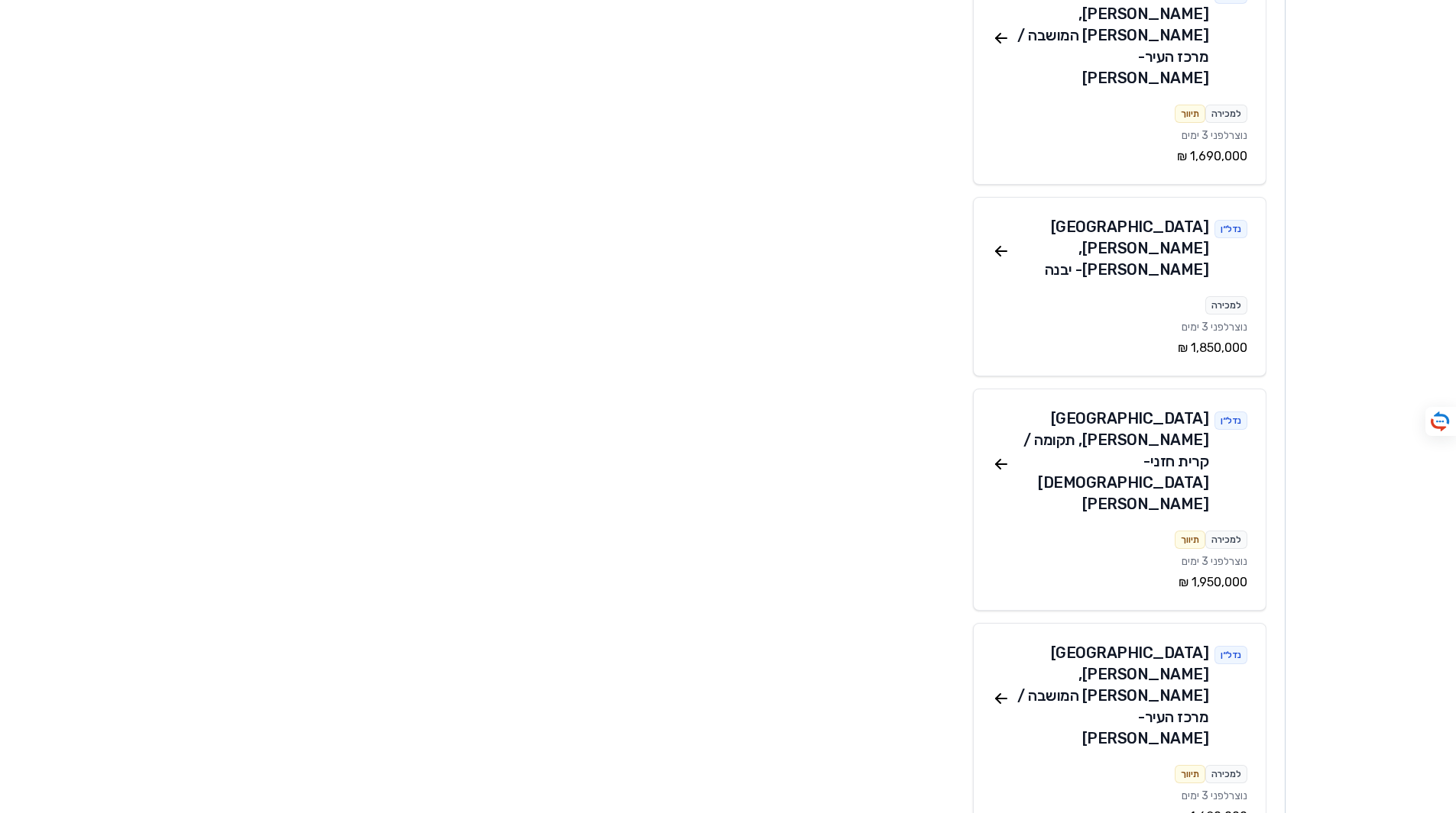
scroll to position [5249, 0]
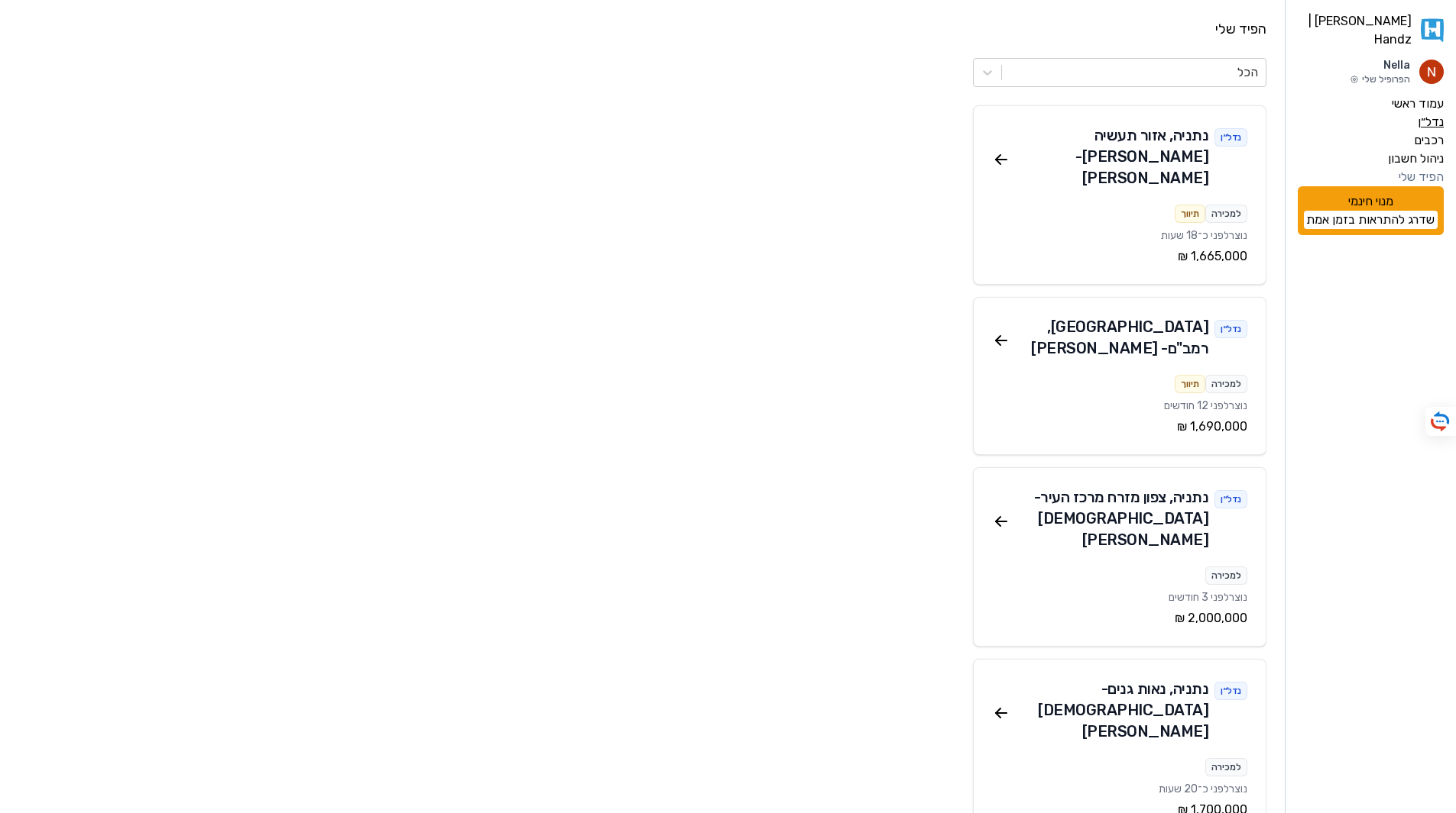
click at [1428, 113] on label "נדל״ן" at bounding box center [1429, 122] width 26 height 19
click at [1428, 116] on label "נדל״ן" at bounding box center [1429, 122] width 26 height 19
click at [1431, 115] on label "נדל״ן" at bounding box center [1429, 122] width 26 height 19
click at [1378, 200] on div "מנוי חינמי שדרג להתראות בזמן אמת" at bounding box center [1370, 210] width 146 height 49
click at [1373, 211] on link "שדרג להתראות בזמן אמת" at bounding box center [1370, 220] width 133 height 19
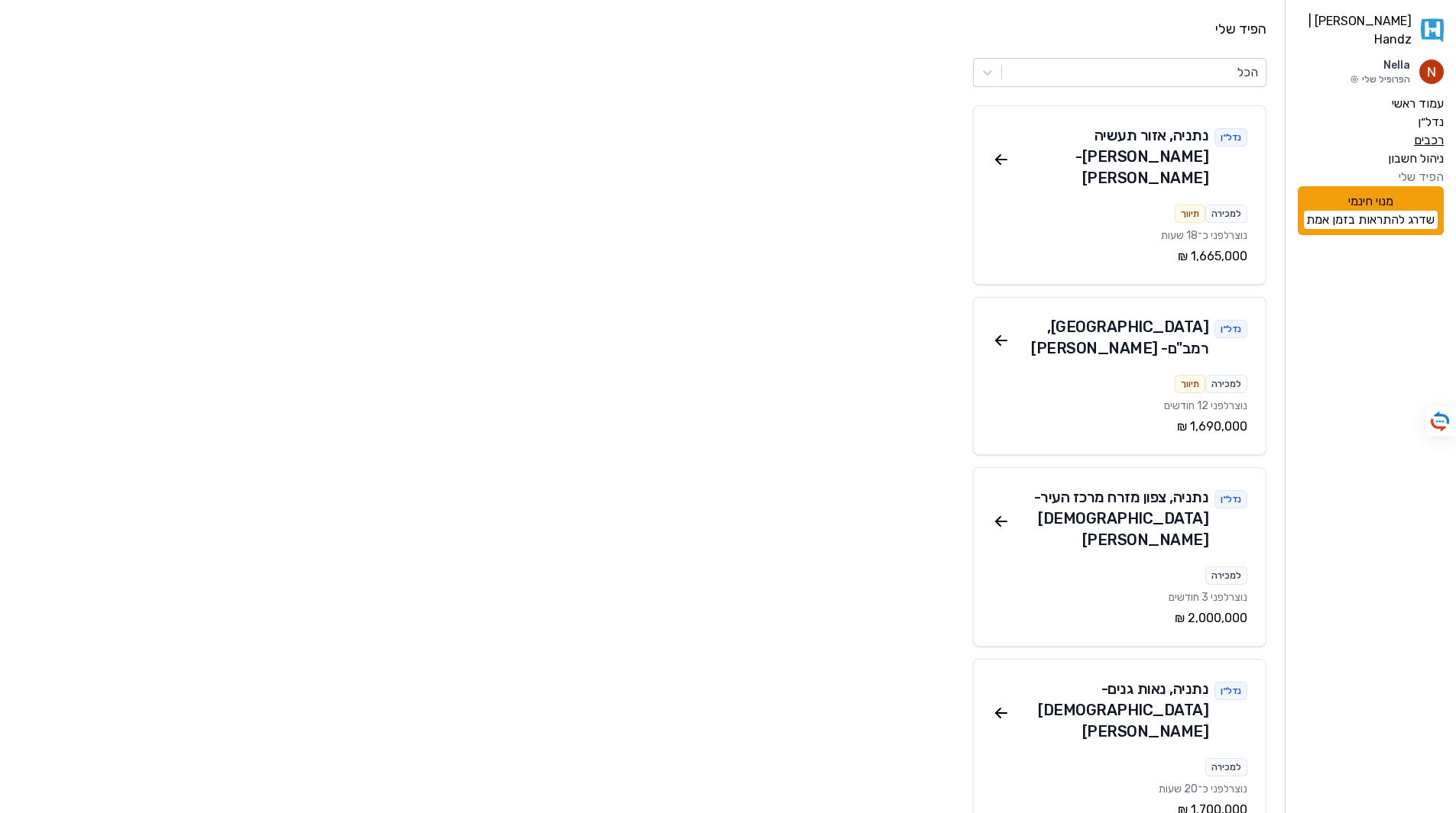
click at [1426, 132] on label "רכבים" at bounding box center [1429, 141] width 30 height 19
click at [1429, 116] on label "נדל״ן" at bounding box center [1429, 122] width 26 height 19
click at [1402, 73] on p "הפרופיל שלי" at bounding box center [1379, 80] width 60 height 12
click at [1429, 66] on img at bounding box center [1431, 72] width 25 height 25
click at [1391, 26] on link "[PERSON_NAME] | Handz" at bounding box center [1370, 30] width 146 height 36
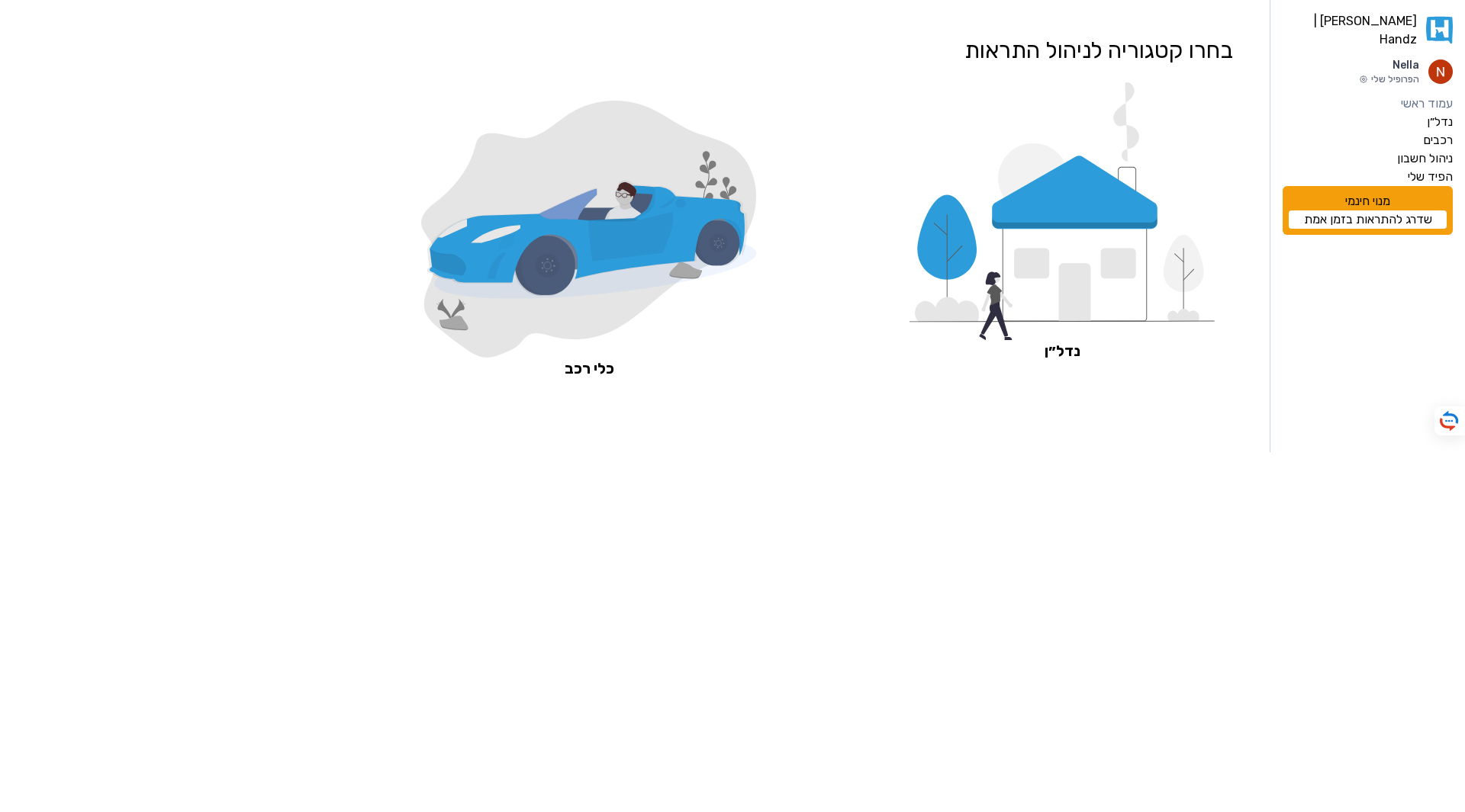
click at [1072, 372] on link "נדל״ן" at bounding box center [1062, 239] width 306 height 315
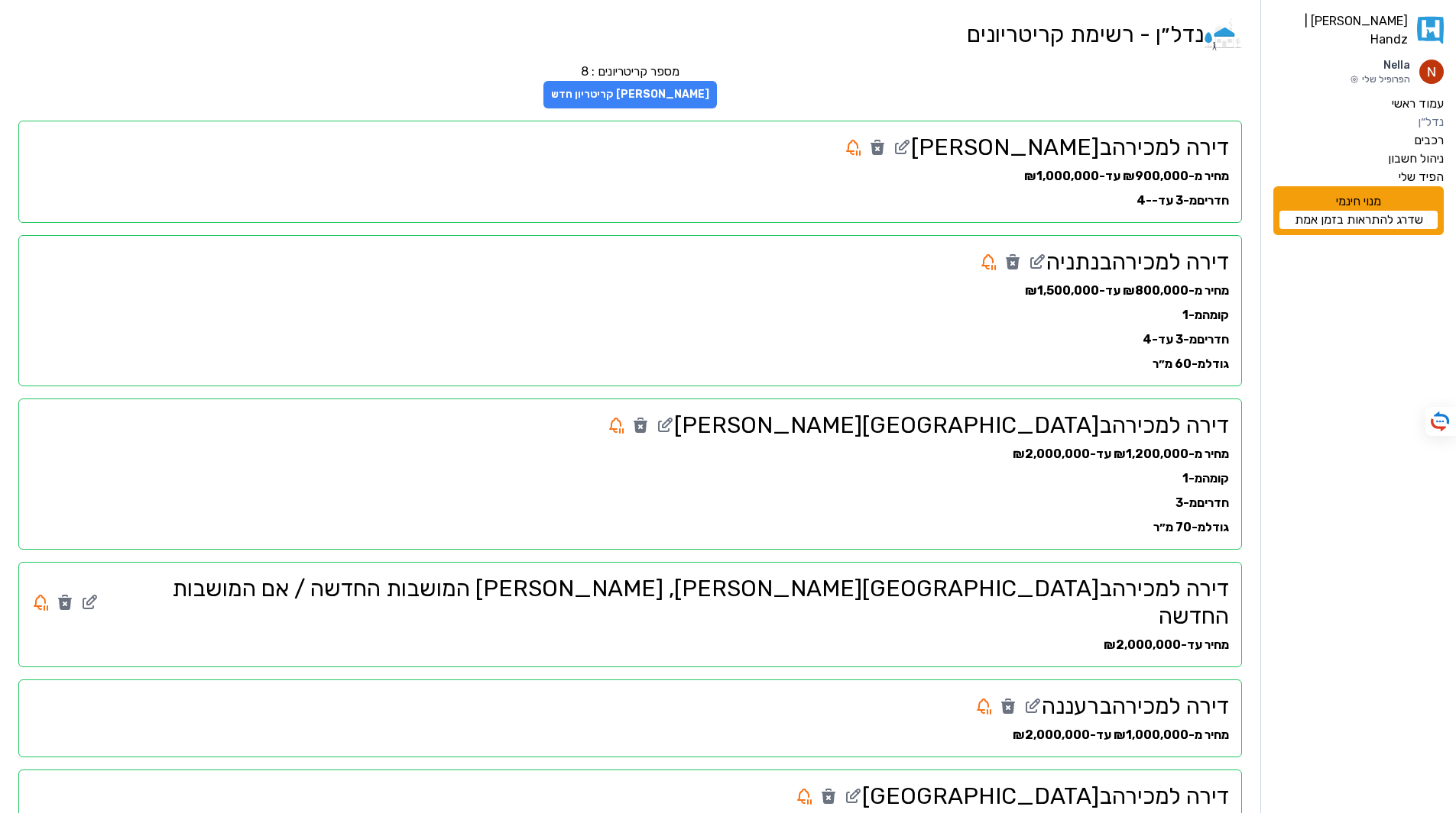
click at [717, 82] on button "צור קריטריון חדש" at bounding box center [630, 95] width 173 height 27
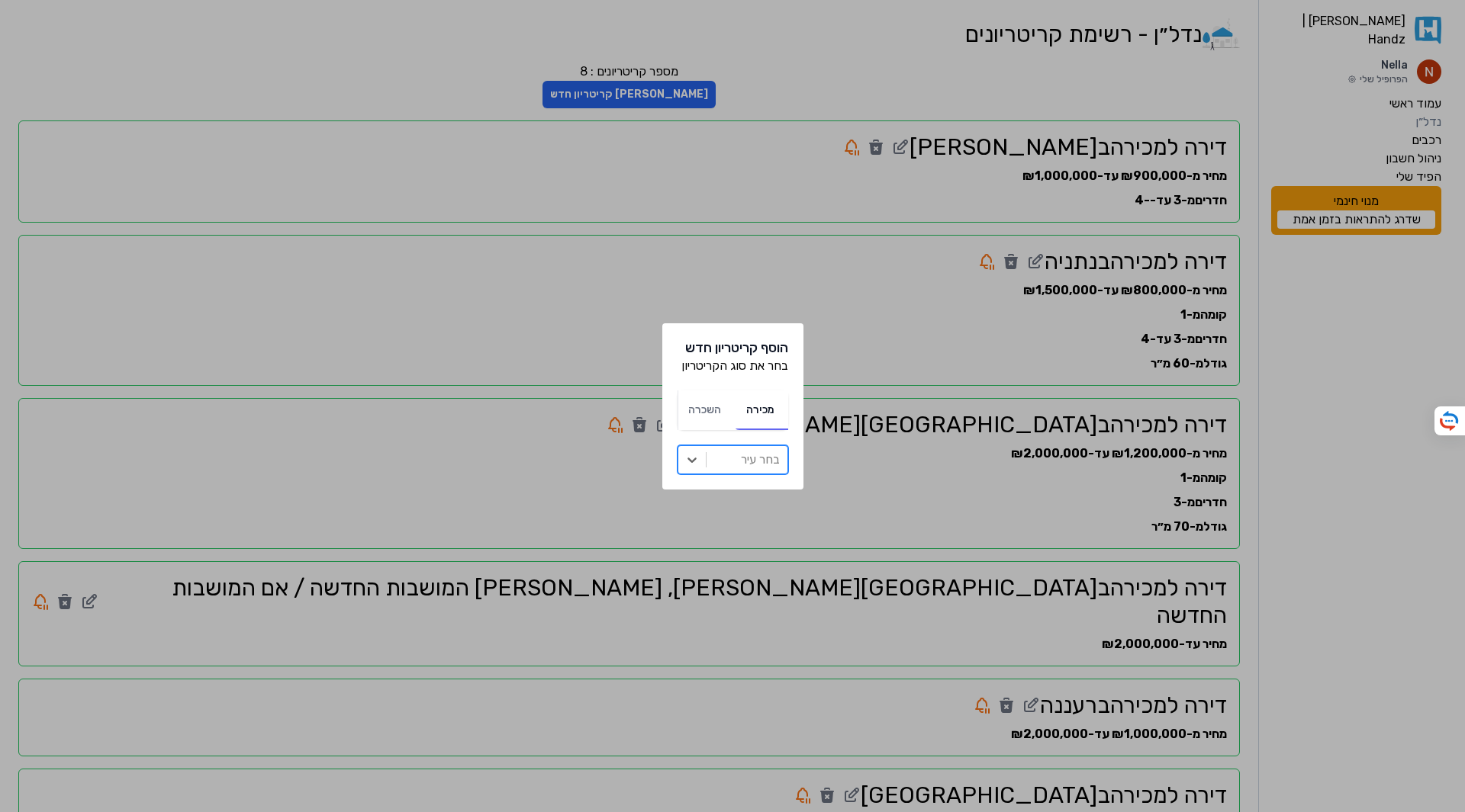
click at [731, 465] on div at bounding box center [747, 460] width 65 height 21
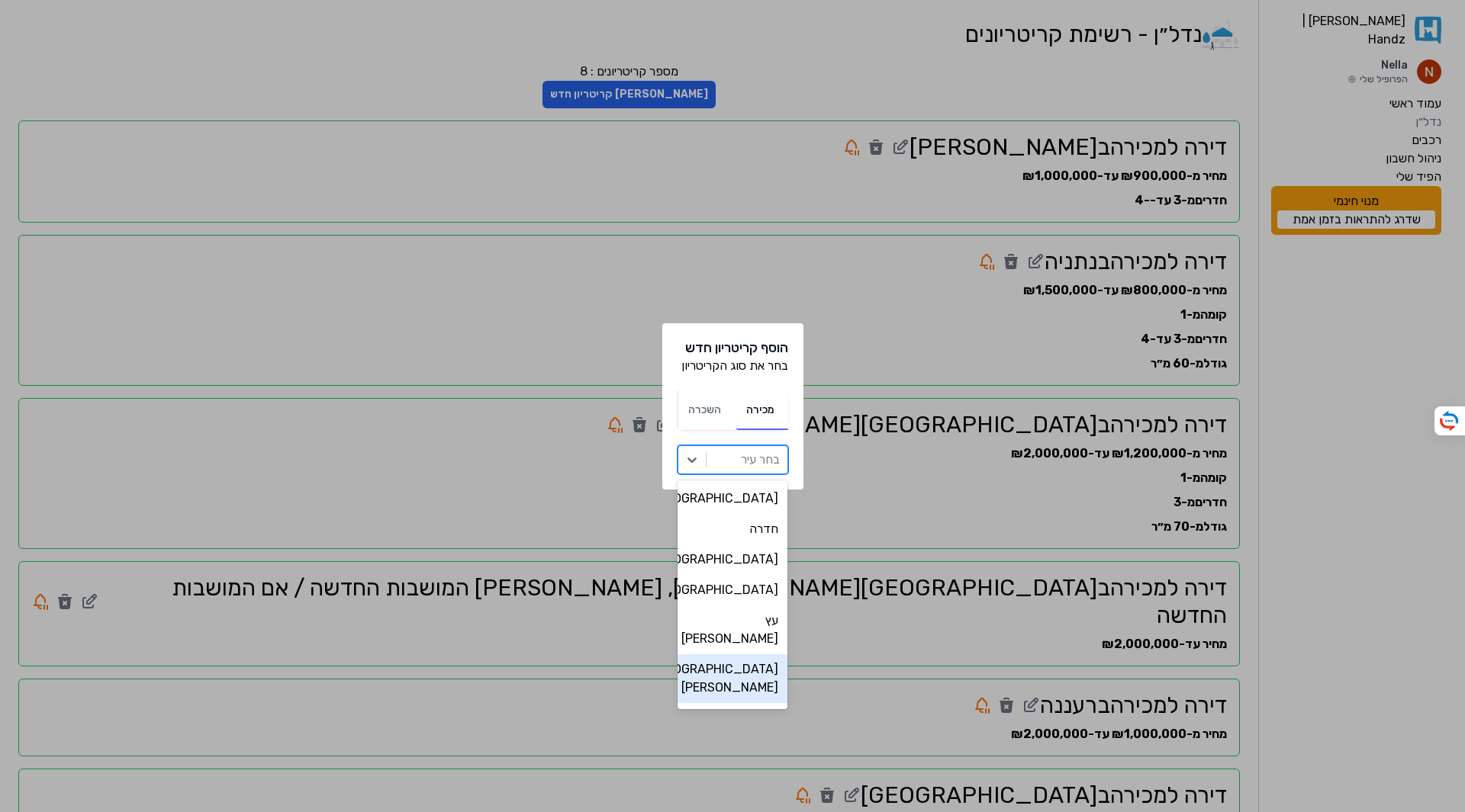
click at [751, 657] on div "פתח תקווה" at bounding box center [733, 679] width 110 height 49
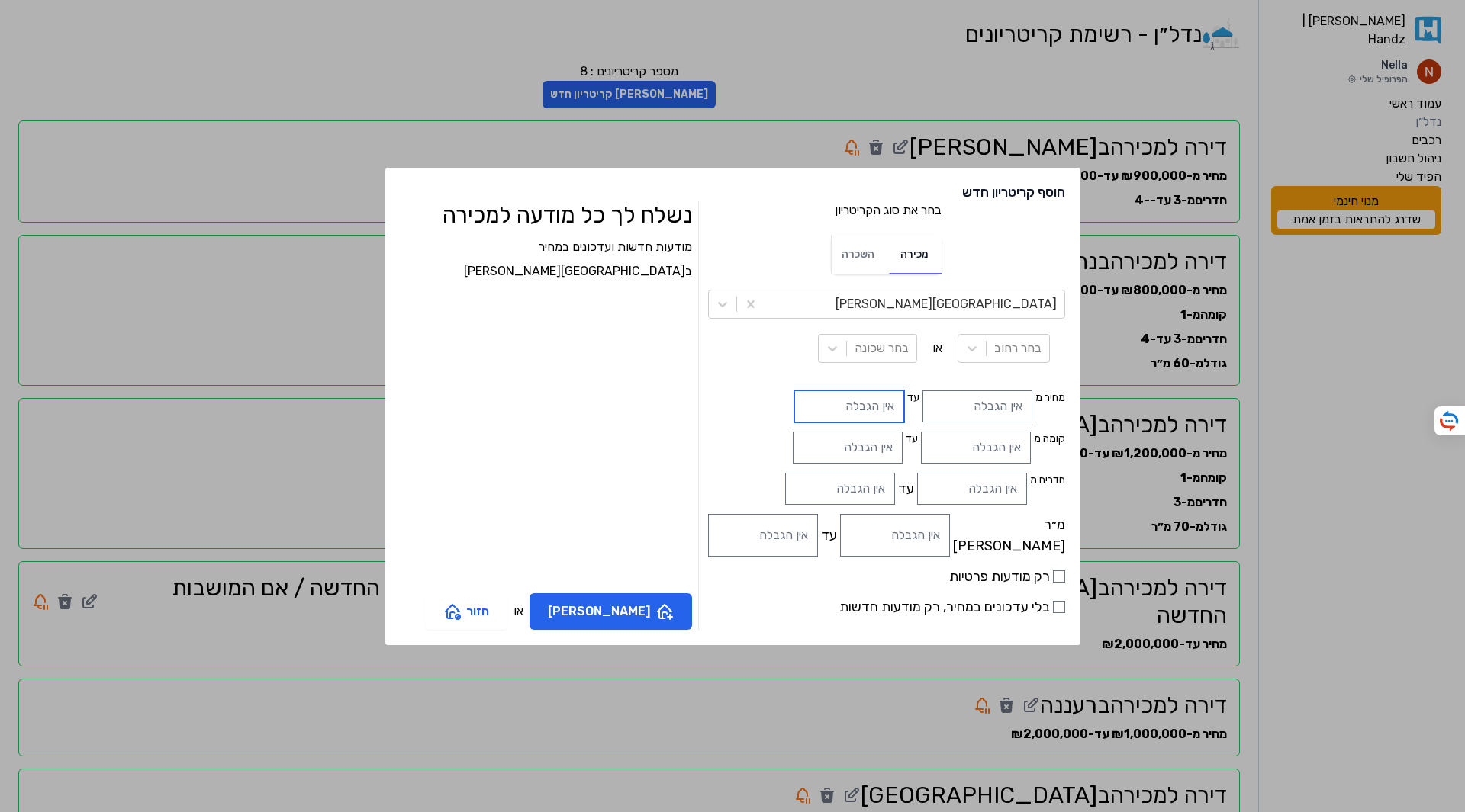
click at [804, 408] on input "text" at bounding box center [850, 407] width 109 height 32
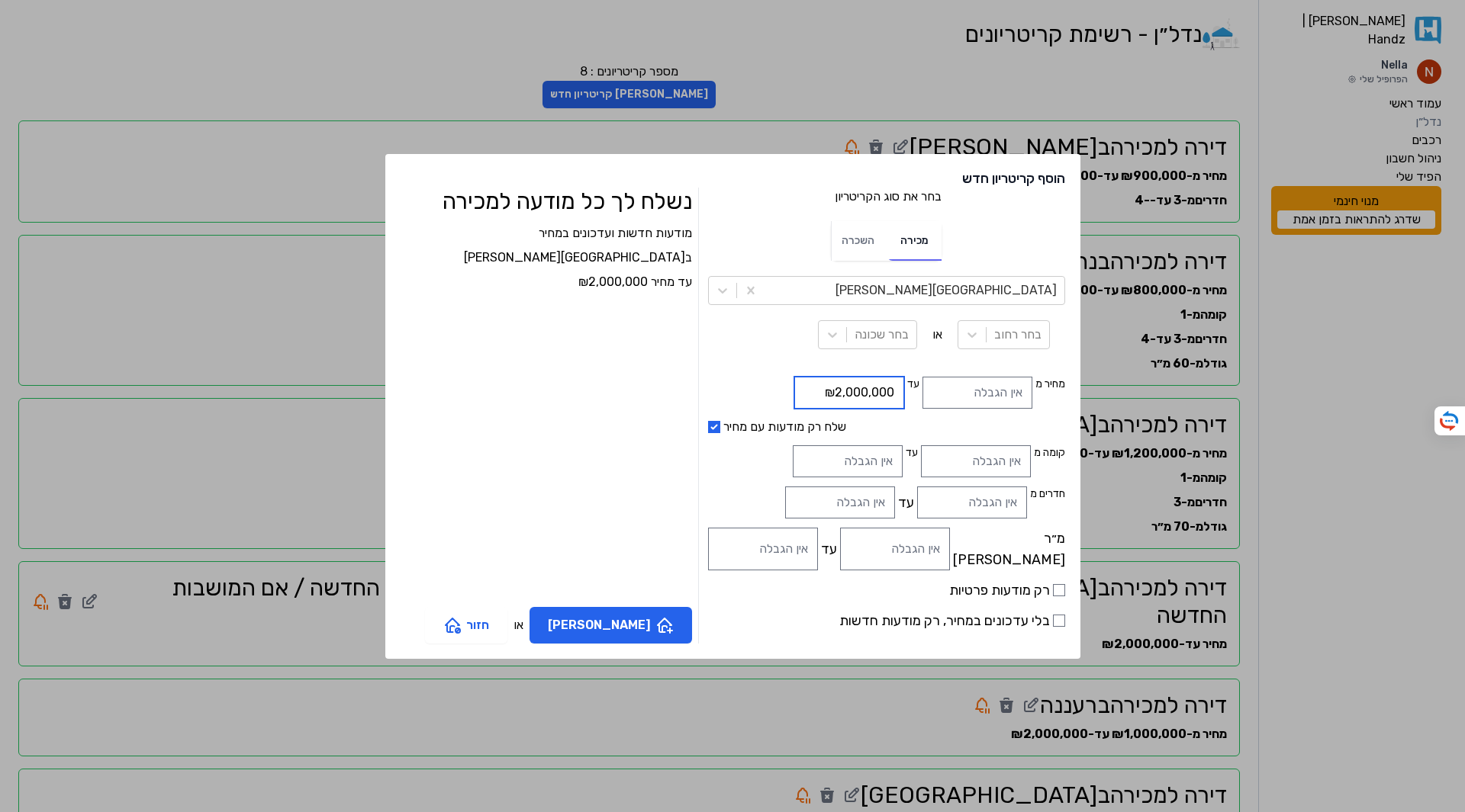
type input "₪2,000,000"
click at [922, 508] on input "חדרים מ" at bounding box center [972, 502] width 109 height 32
type input "3"
click at [790, 503] on input "עד" at bounding box center [840, 502] width 109 height 32
click at [819, 337] on div at bounding box center [832, 335] width 27 height 27
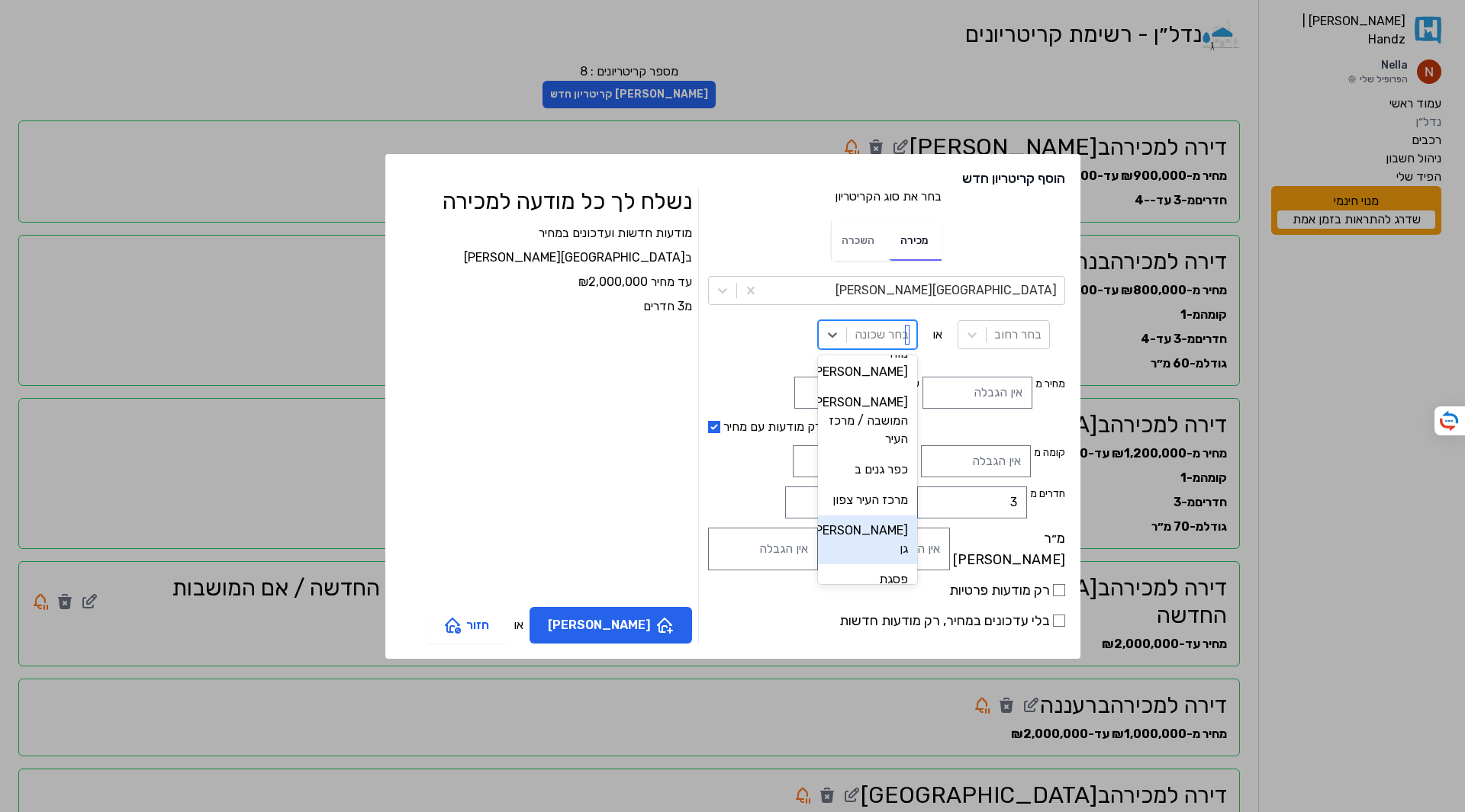
scroll to position [76, 0]
click at [838, 365] on div "נווה עוז" at bounding box center [868, 386] width 99 height 49
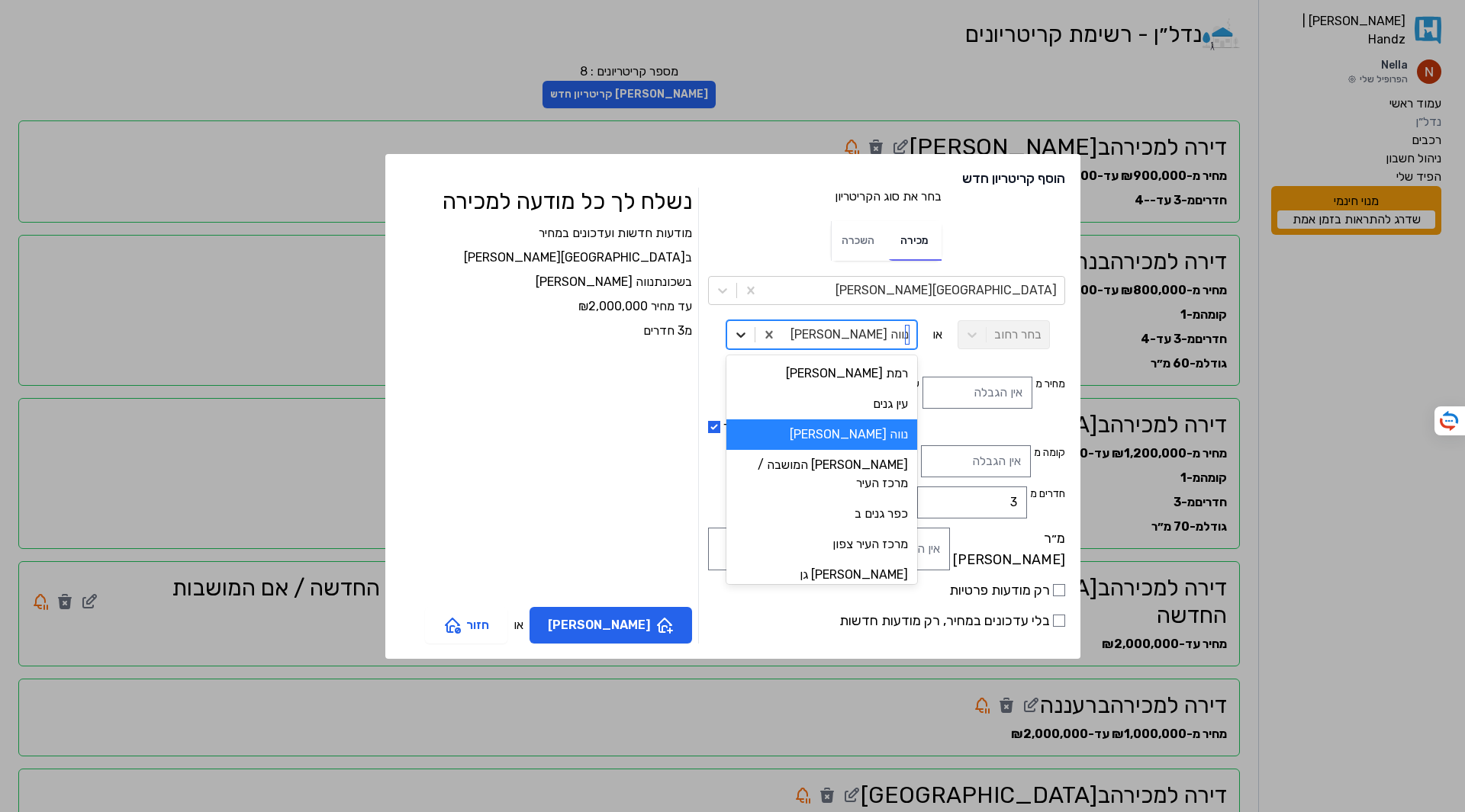
click at [749, 329] on icon at bounding box center [741, 335] width 15 height 15
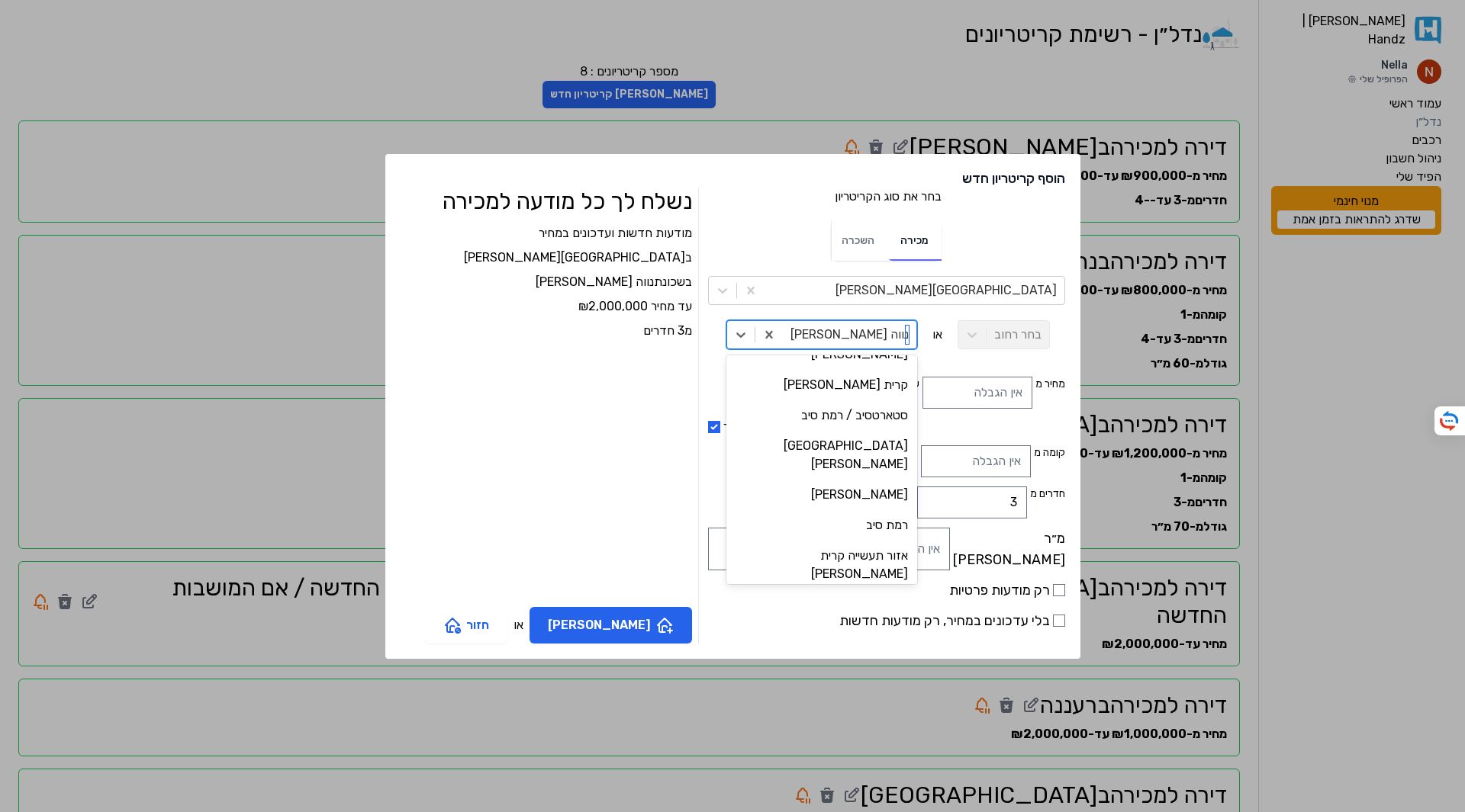
scroll to position [1297, 0]
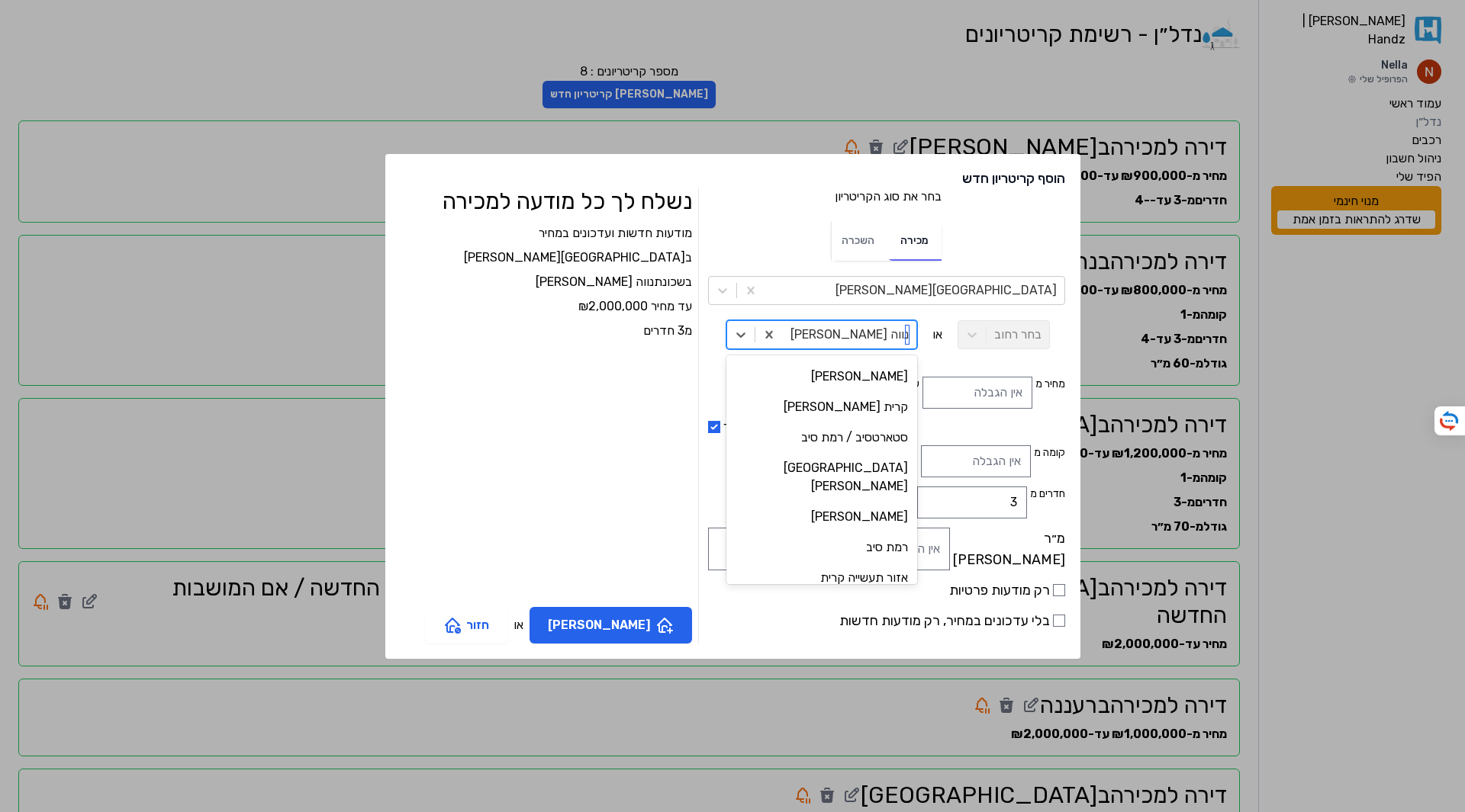
click at [797, 239] on div "הדר המושבות החדשה, אם המושבות החדשה" at bounding box center [822, 214] width 191 height 49
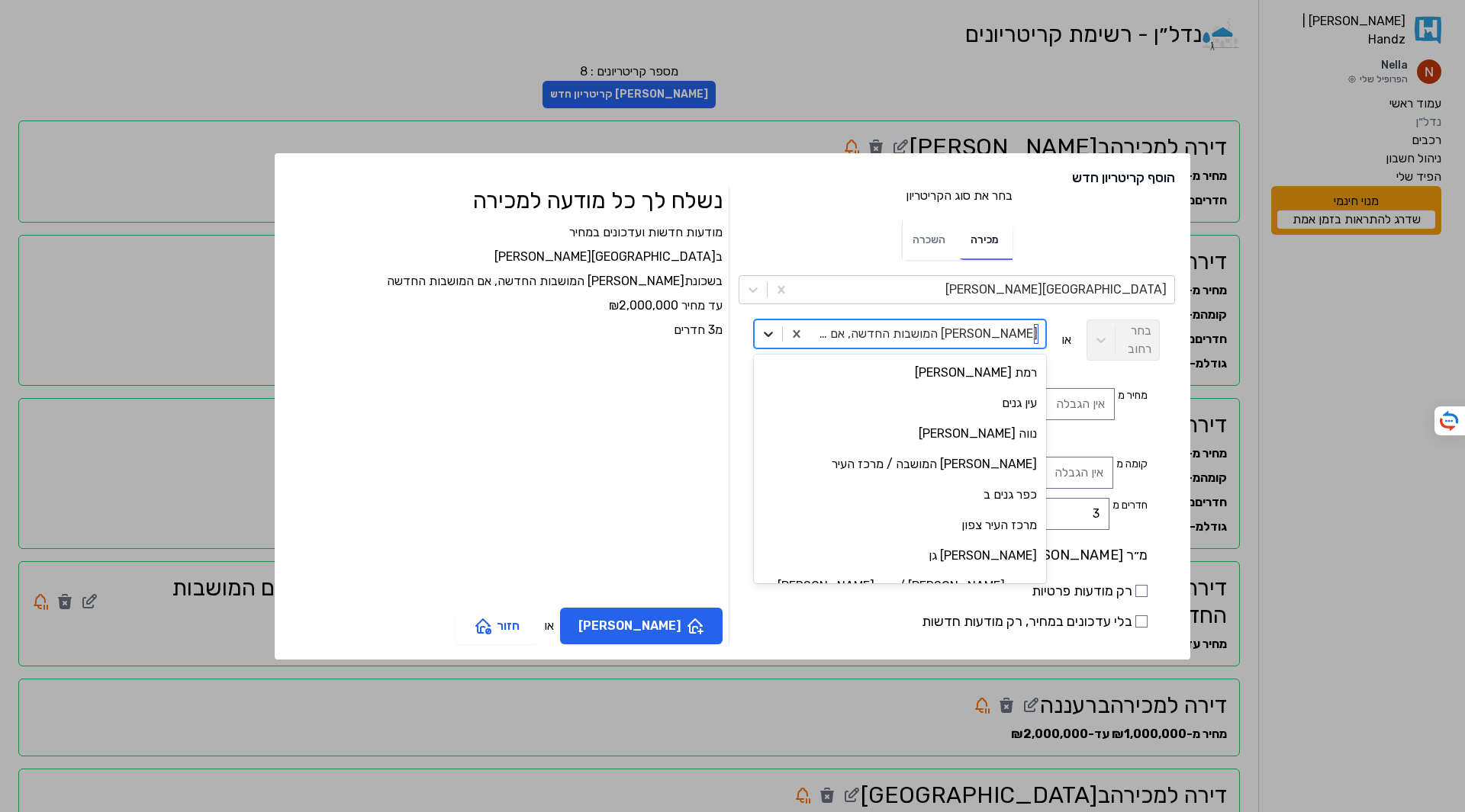
click at [767, 337] on icon at bounding box center [768, 334] width 15 height 15
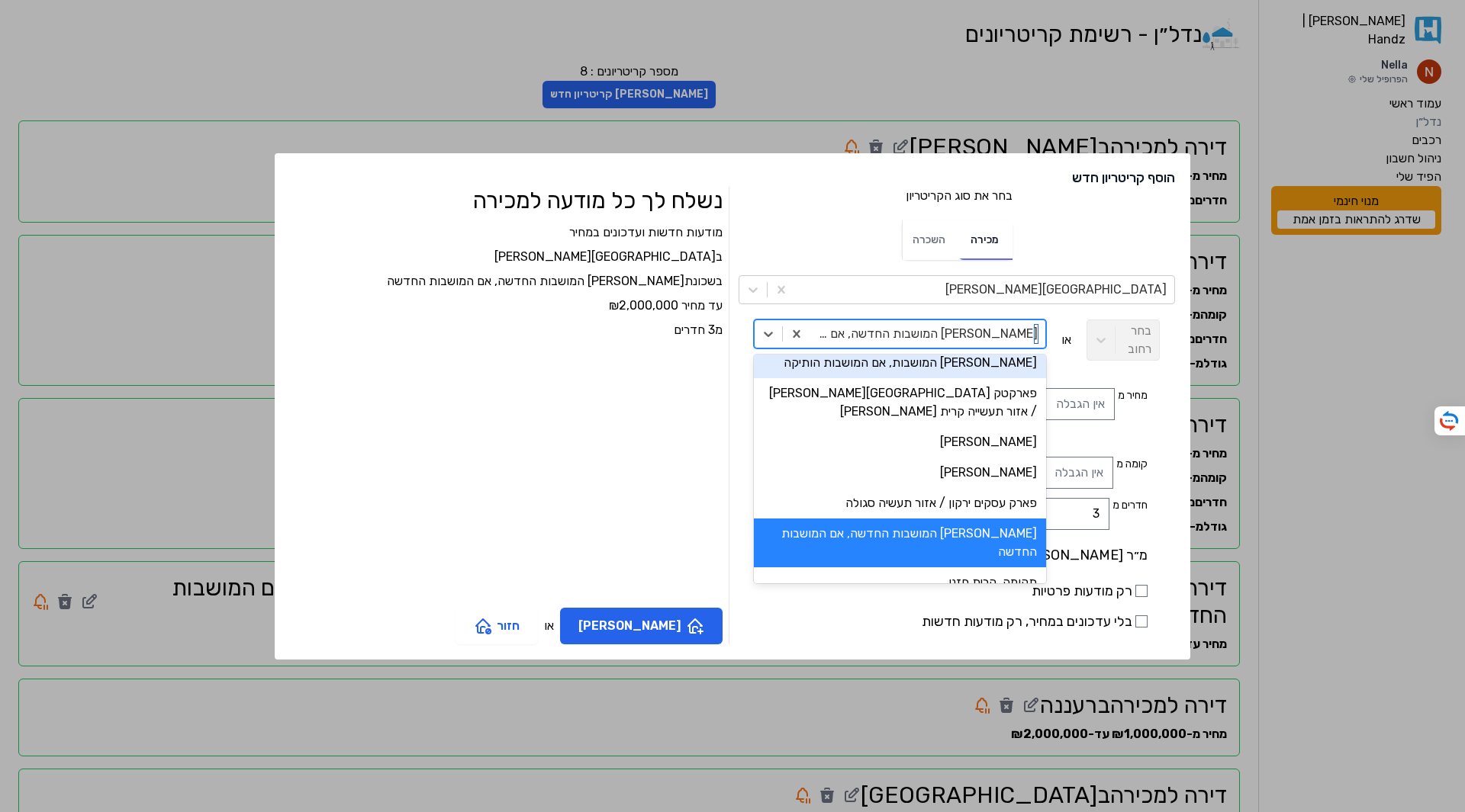
click at [847, 337] on div at bounding box center [928, 334] width 220 height 21
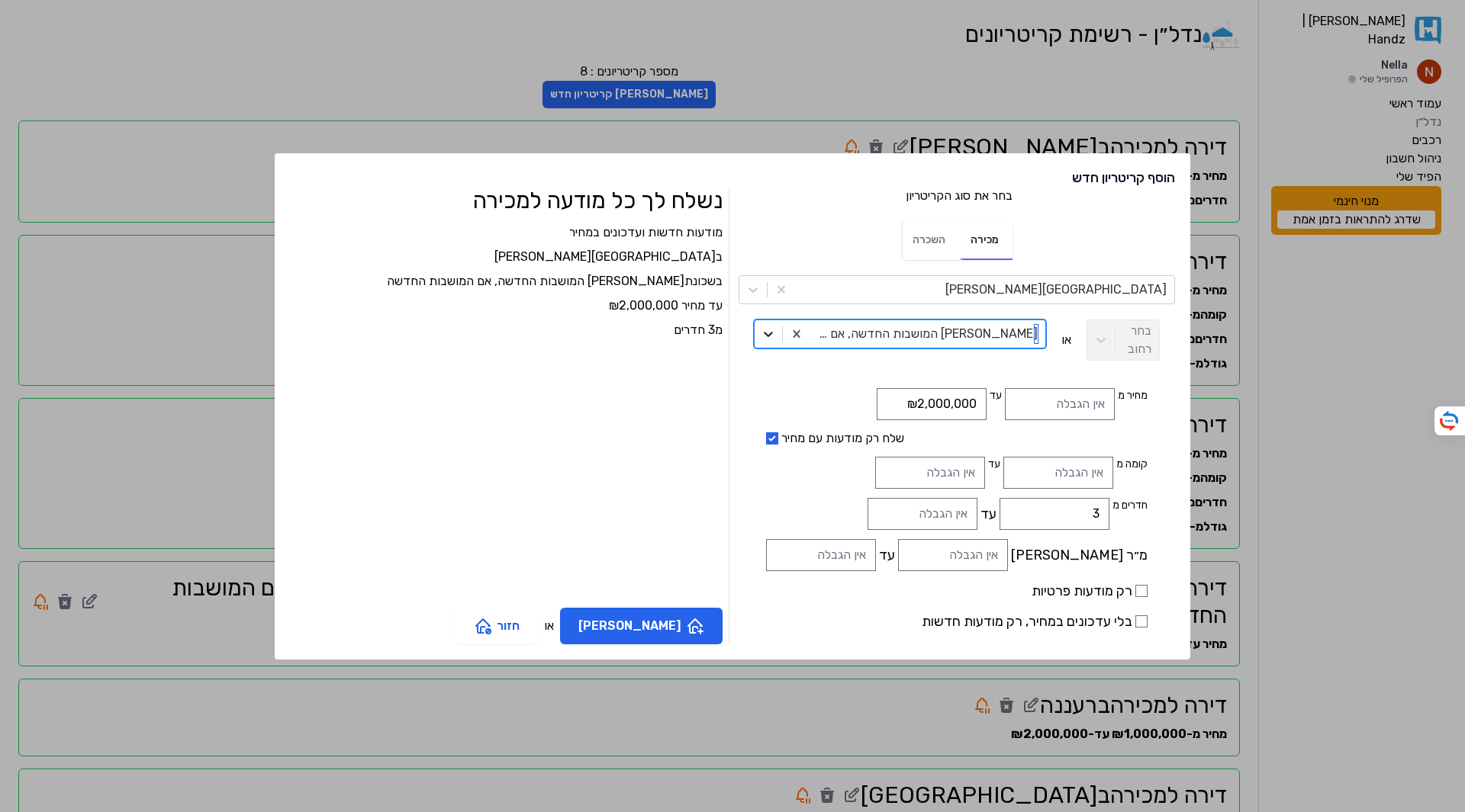
click at [761, 335] on div at bounding box center [768, 334] width 27 height 27
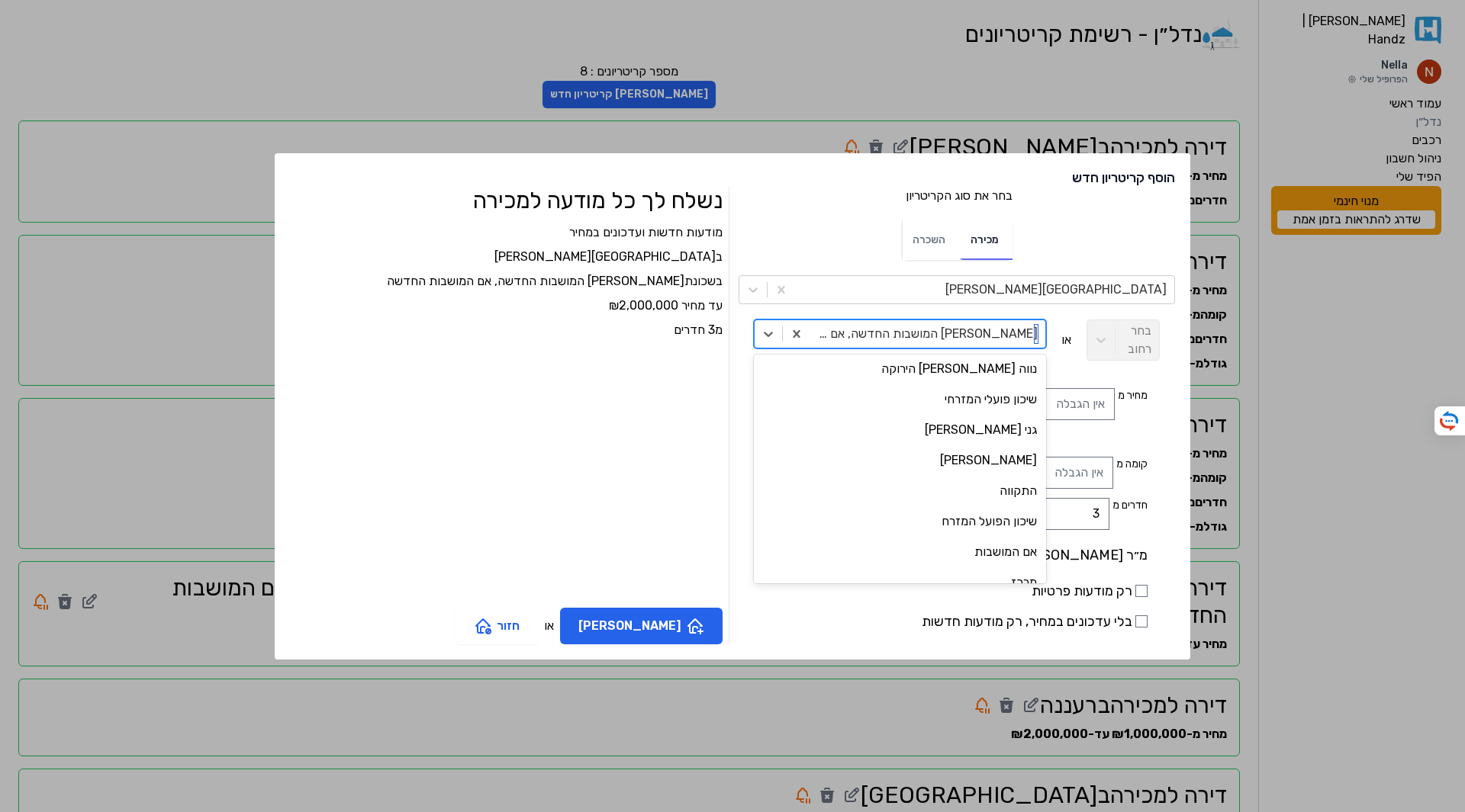
scroll to position [2004, 0]
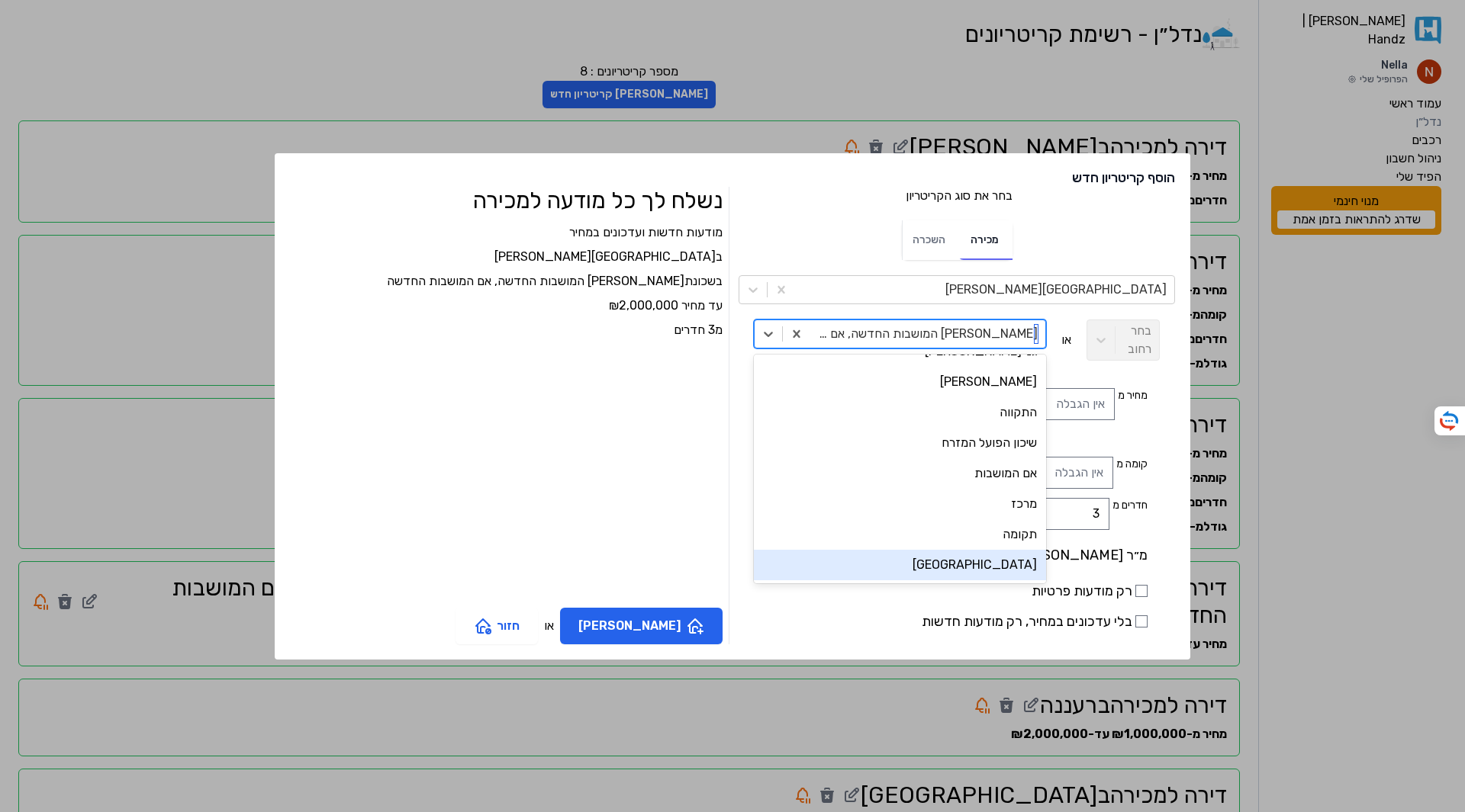
drag, startPoint x: 952, startPoint y: 568, endPoint x: 927, endPoint y: 559, distance: 26.6
click at [951, 568] on div "כפר גנים" at bounding box center [900, 565] width 292 height 31
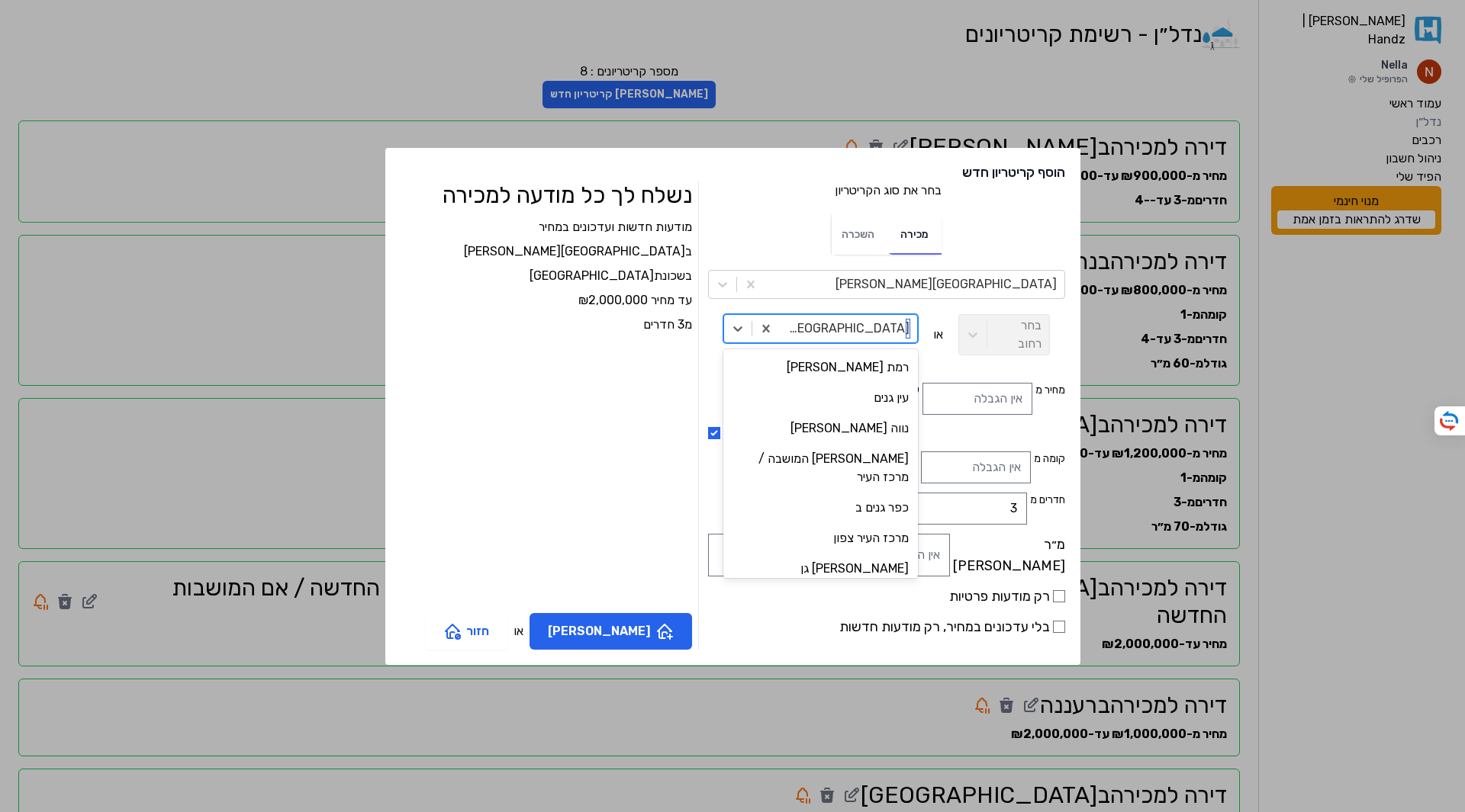
click at [834, 335] on div at bounding box center [849, 328] width 122 height 21
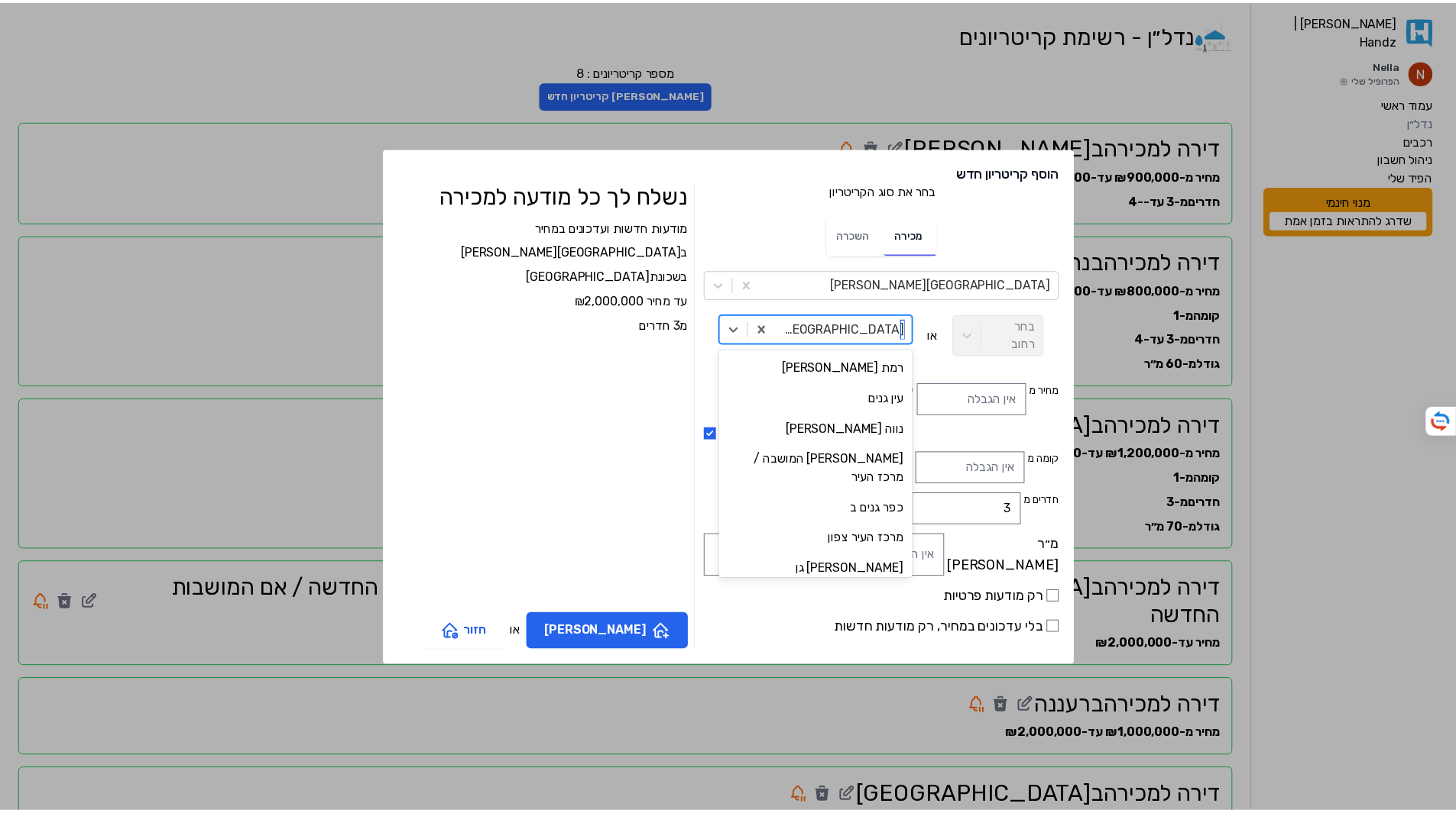
scroll to position [2520, 0]
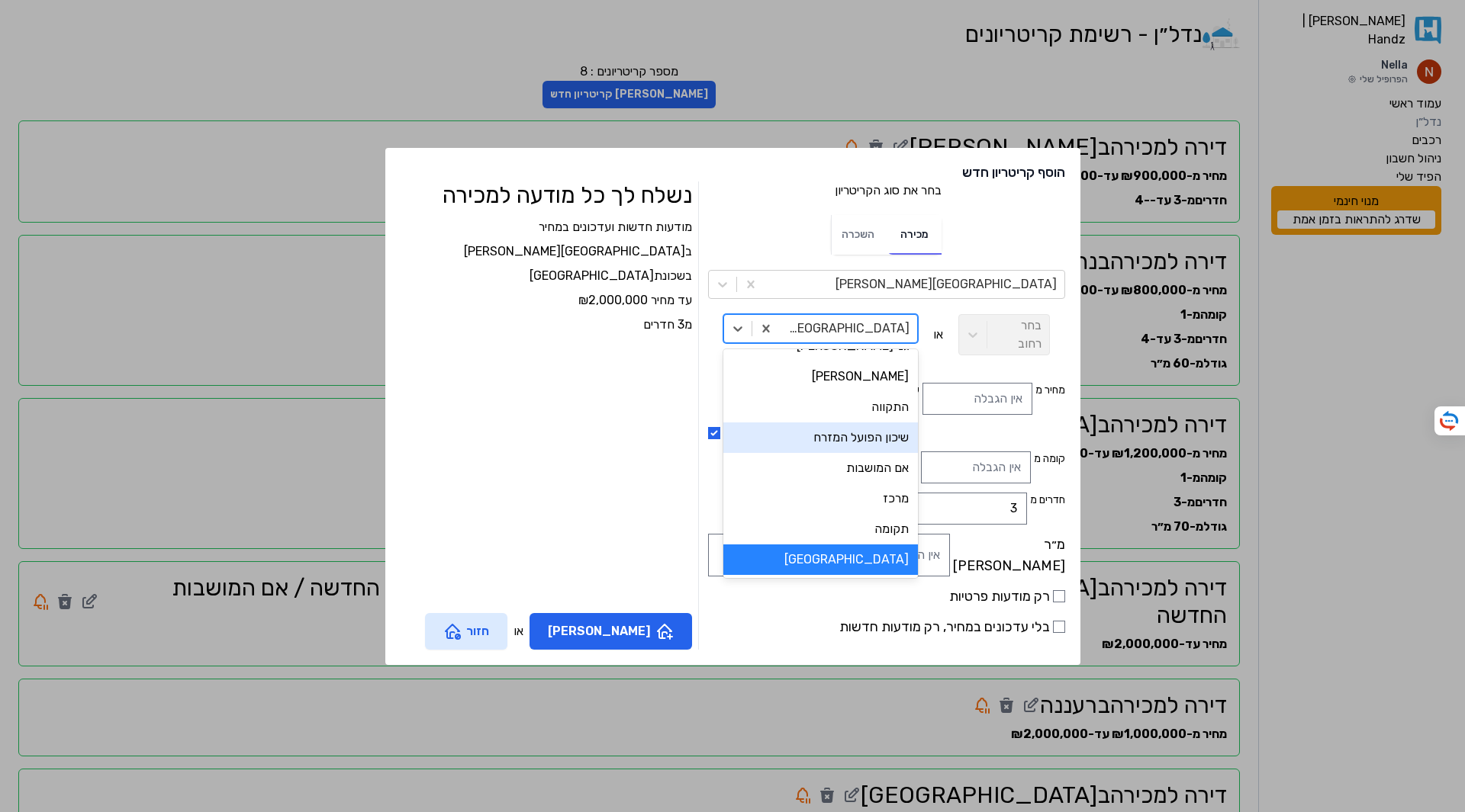
click at [508, 628] on button "חזור" at bounding box center [465, 631] width 82 height 36
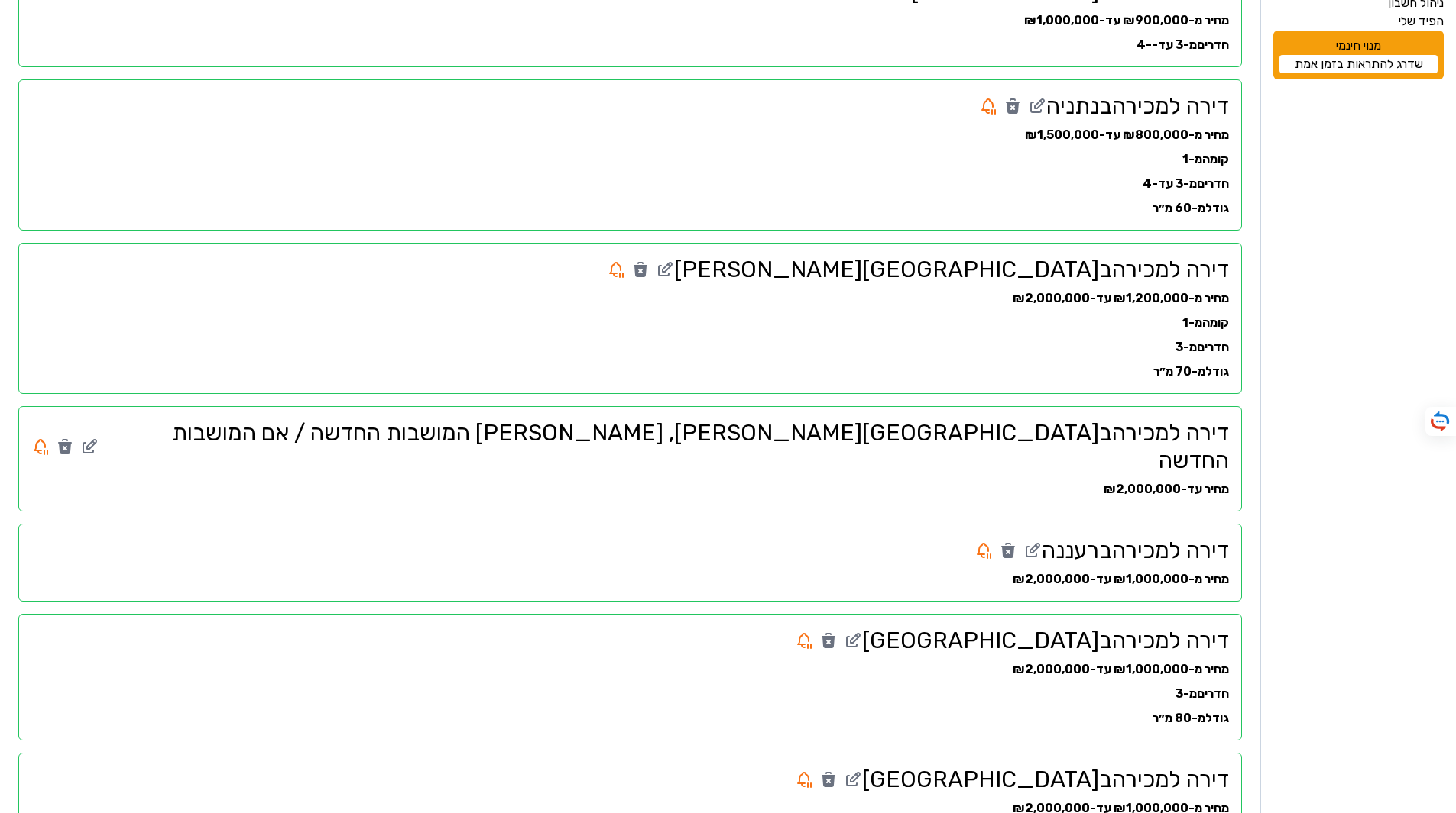
scroll to position [340, 0]
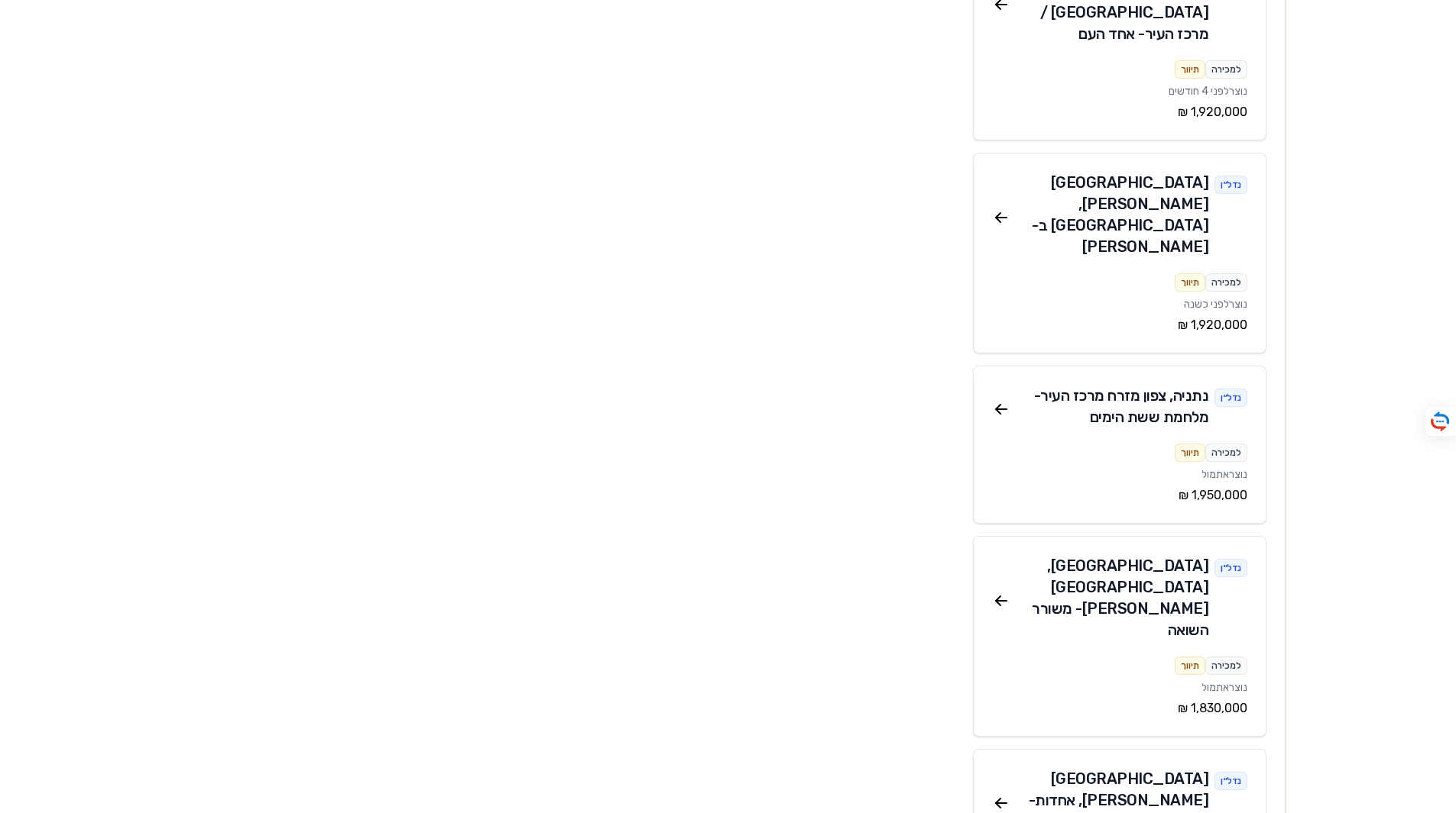
scroll to position [1451, 0]
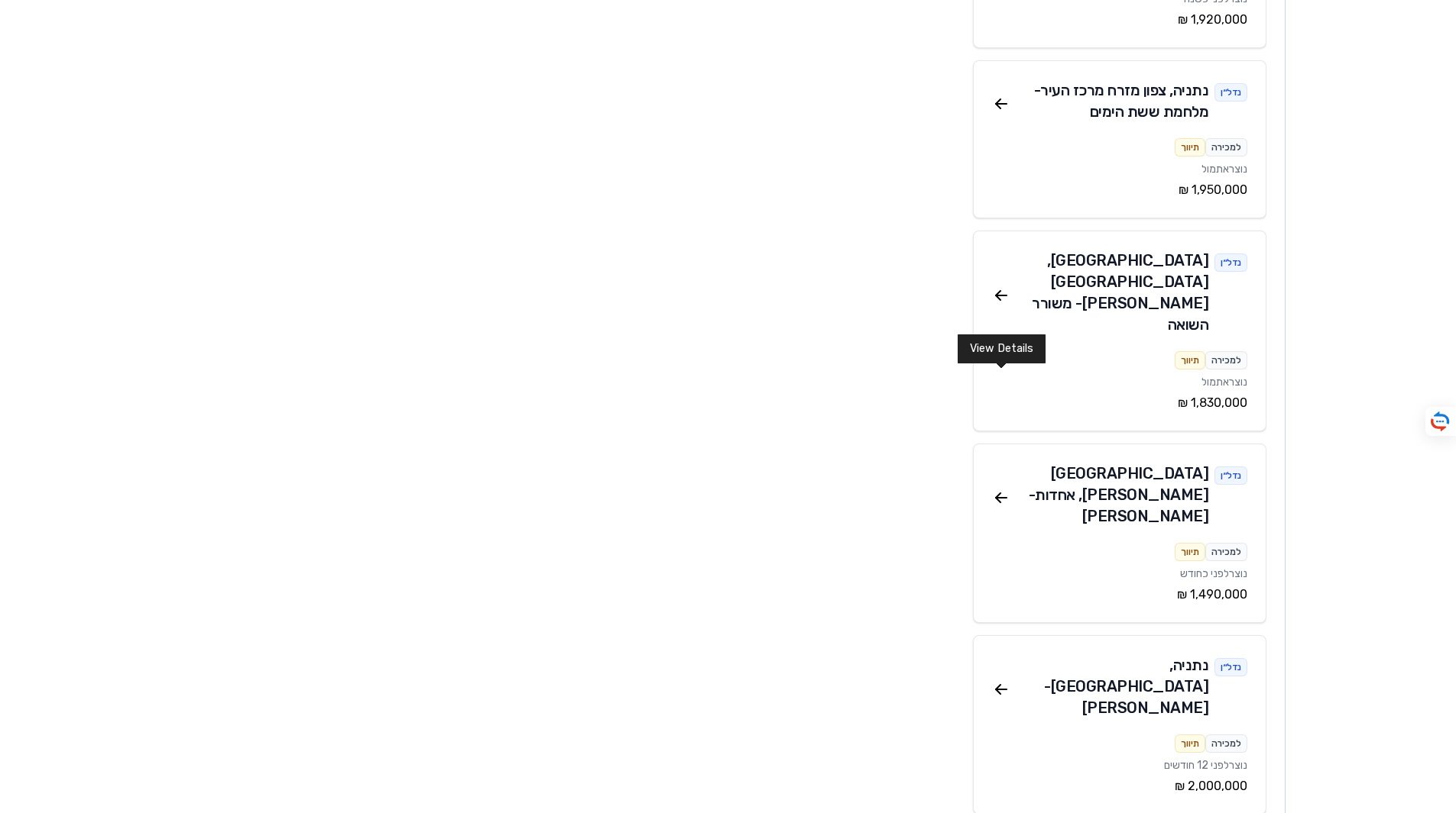
click at [995, 685] on icon at bounding box center [997, 687] width 4 height 4
click at [1090, 655] on div "נתניה , גבעת האירוסים - אירוס הארגמן" at bounding box center [1109, 687] width 199 height 65
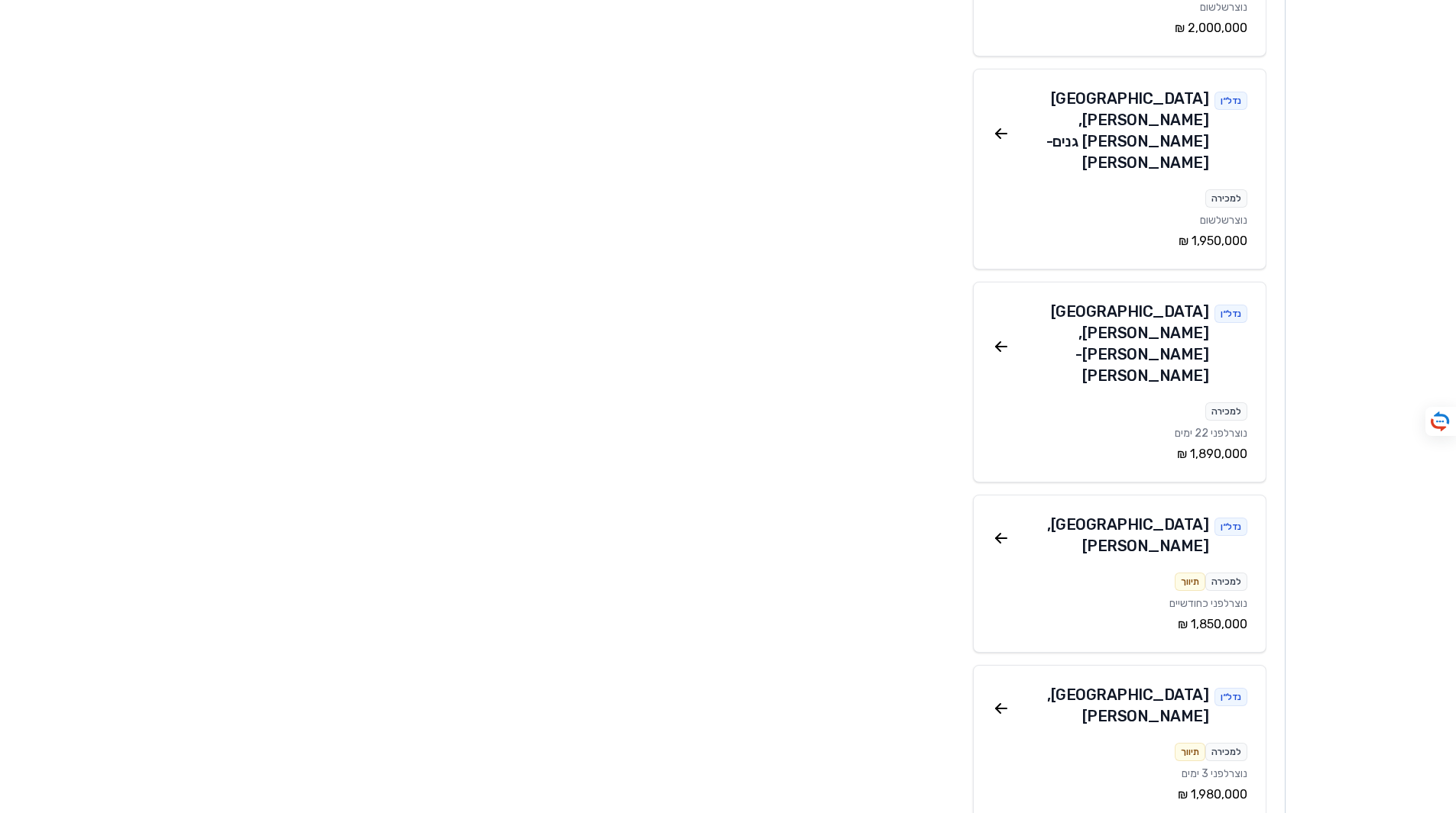
scroll to position [2596, 0]
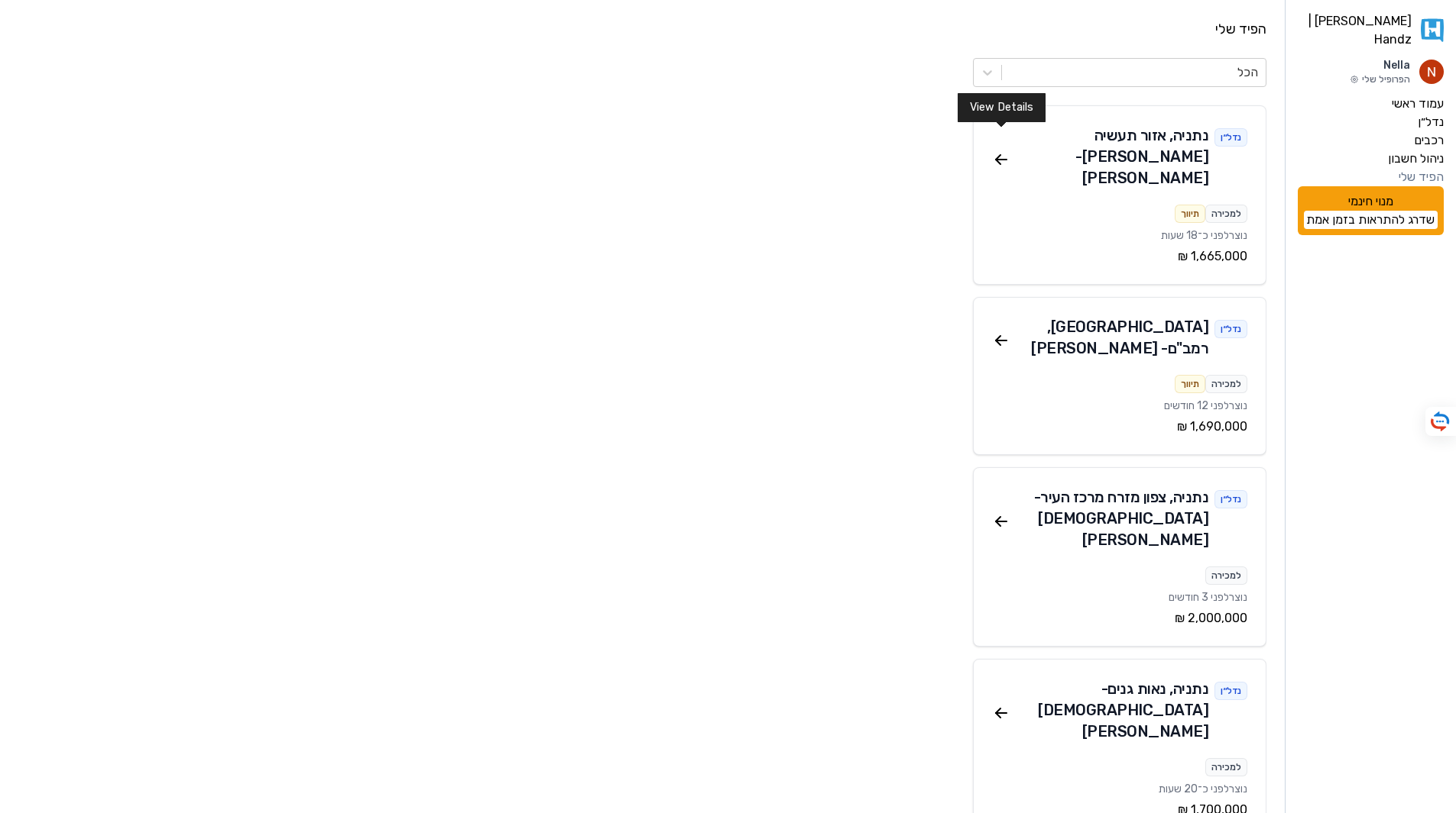
click at [1005, 150] on icon at bounding box center [1001, 159] width 19 height 19
click at [1002, 150] on icon at bounding box center [1001, 159] width 19 height 19
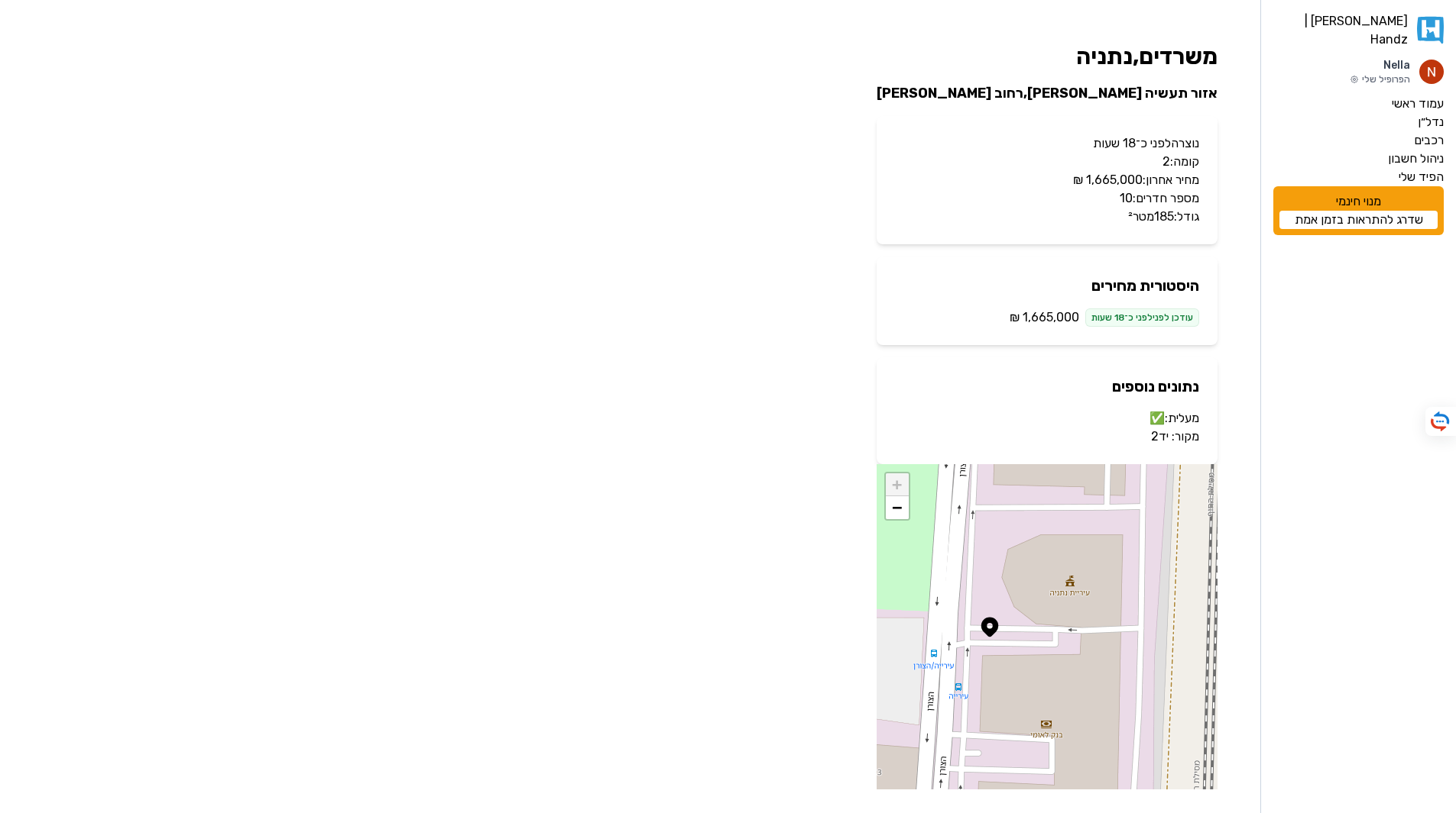
click at [1159, 439] on link "יד2" at bounding box center [1160, 437] width 18 height 14
